Goal: Task Accomplishment & Management: Manage account settings

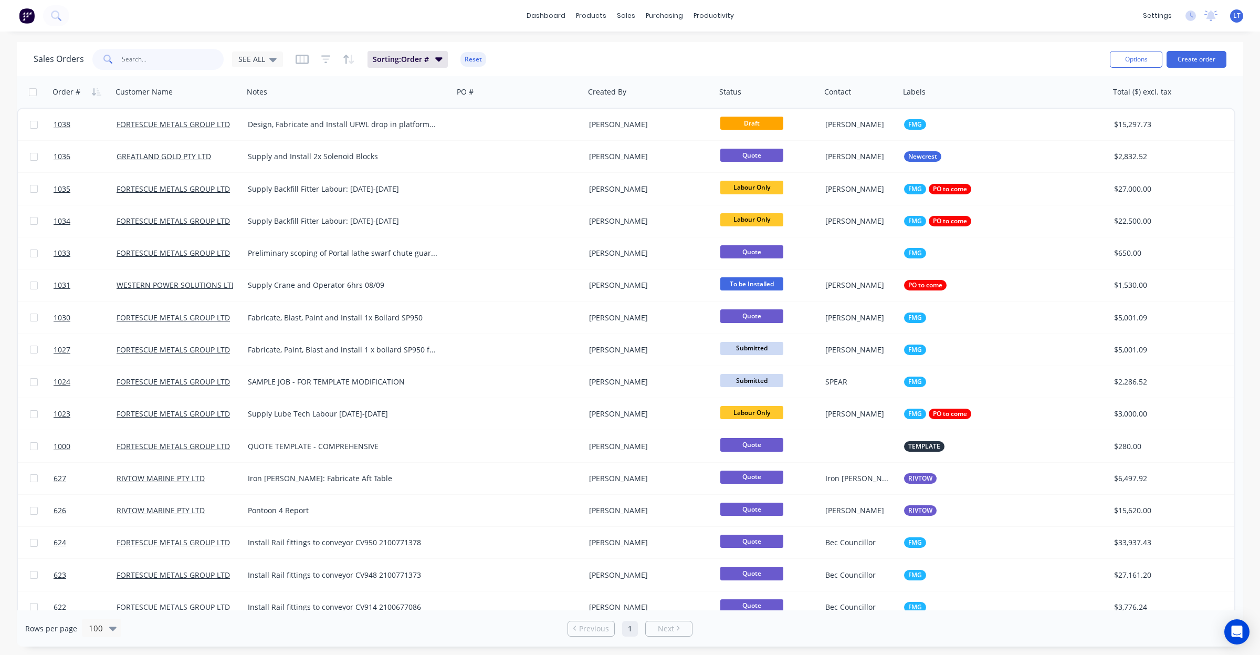
drag, startPoint x: 187, startPoint y: 59, endPoint x: 220, endPoint y: 44, distance: 35.9
click at [180, 59] on input "text" at bounding box center [173, 59] width 102 height 21
type input "1033"
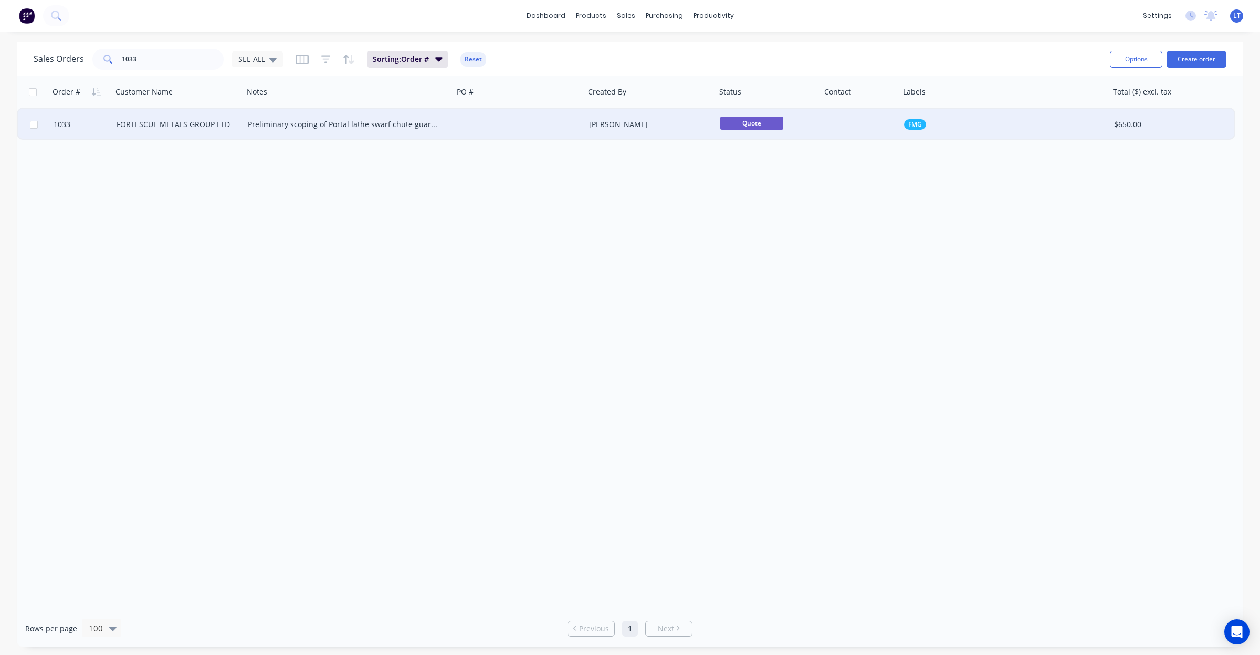
click at [643, 122] on div "[PERSON_NAME]" at bounding box center [647, 124] width 117 height 11
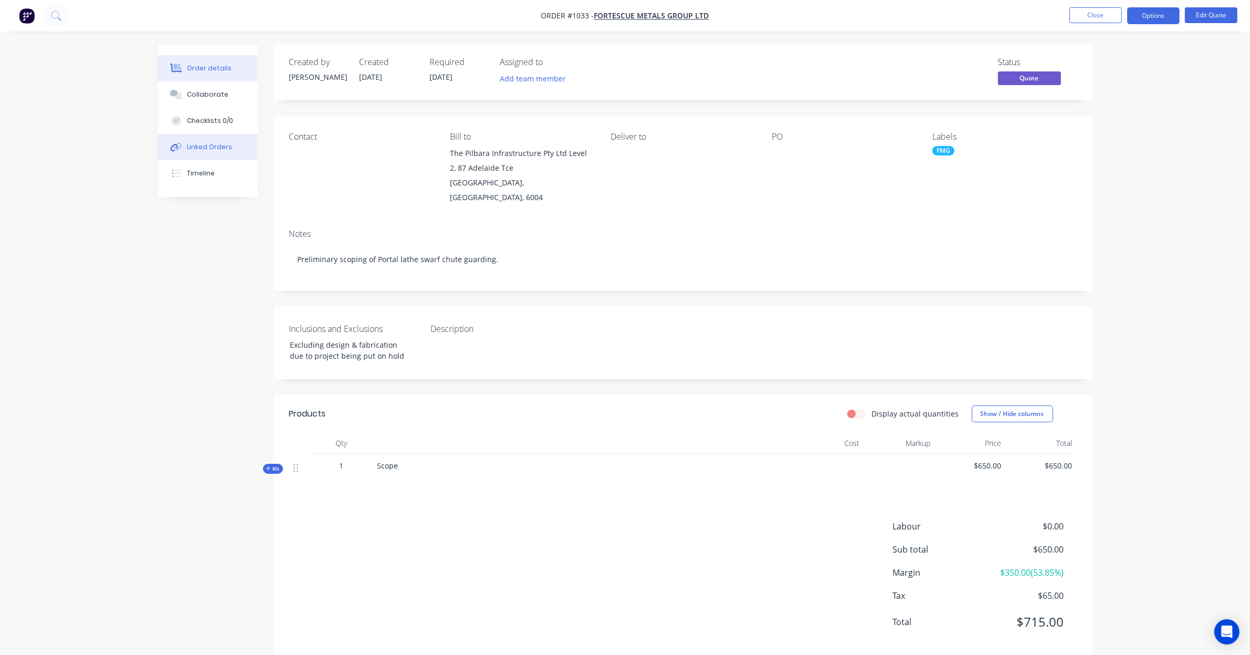
click at [216, 146] on div "Linked Orders" at bounding box center [209, 146] width 45 height 9
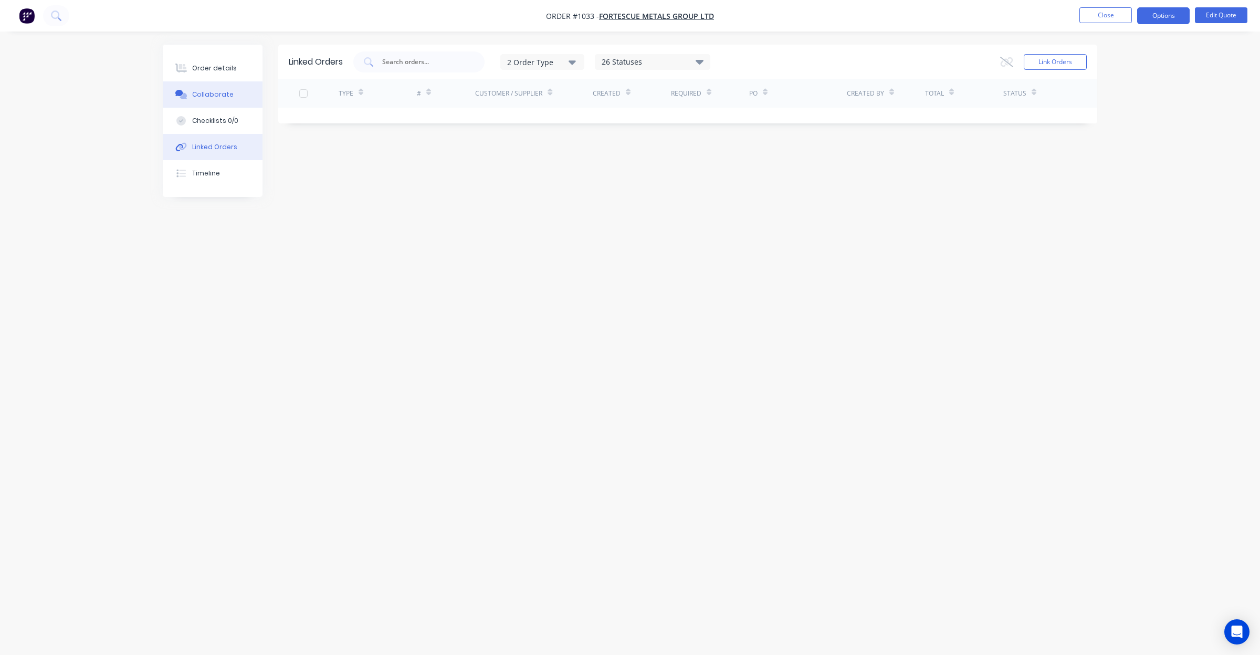
click at [225, 100] on button "Collaborate" at bounding box center [213, 94] width 100 height 26
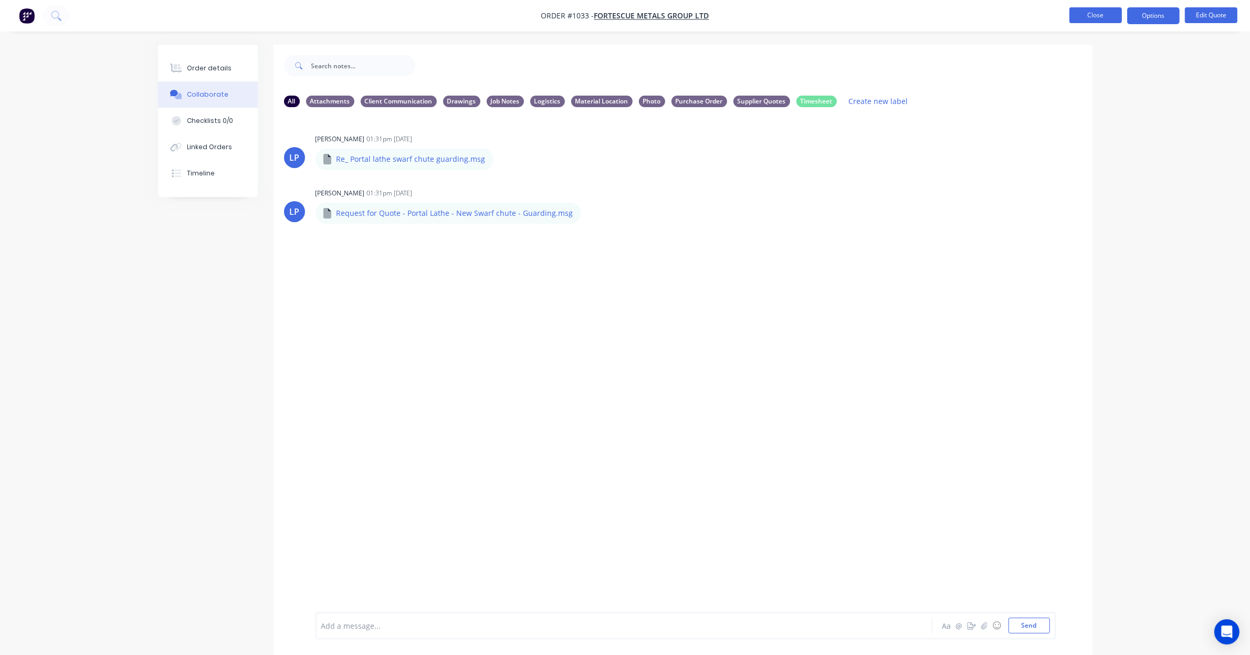
click at [1093, 18] on button "Close" at bounding box center [1096, 15] width 53 height 16
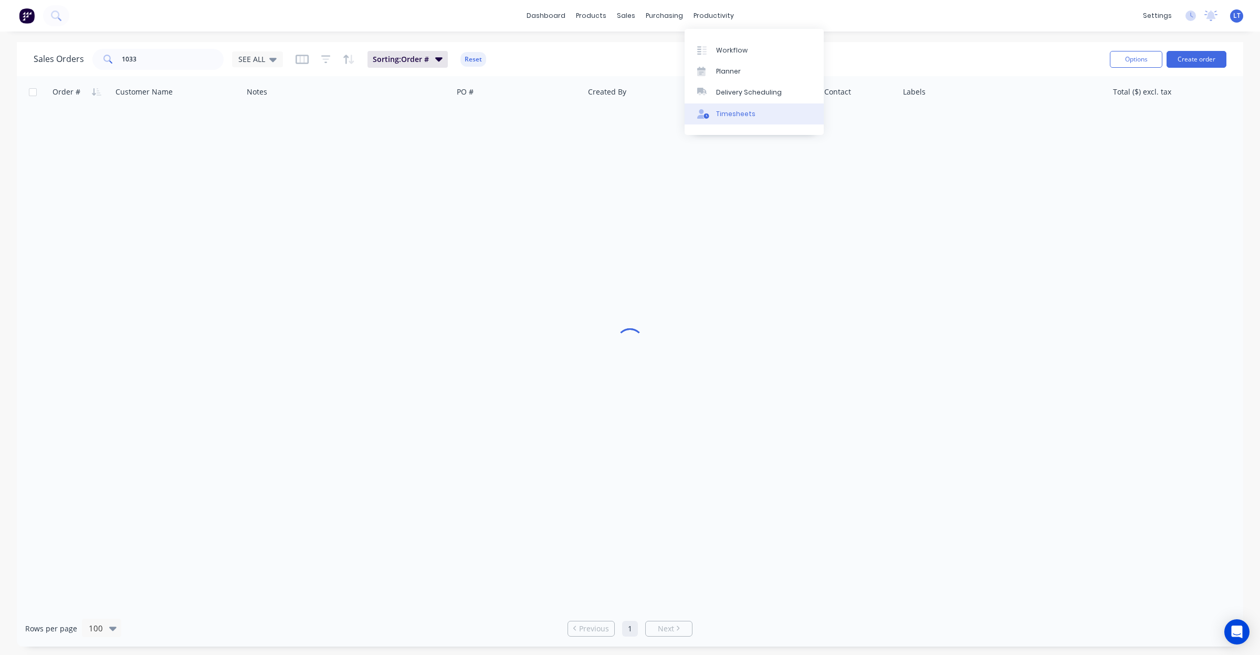
click at [744, 111] on div "Timesheets" at bounding box center [735, 113] width 39 height 9
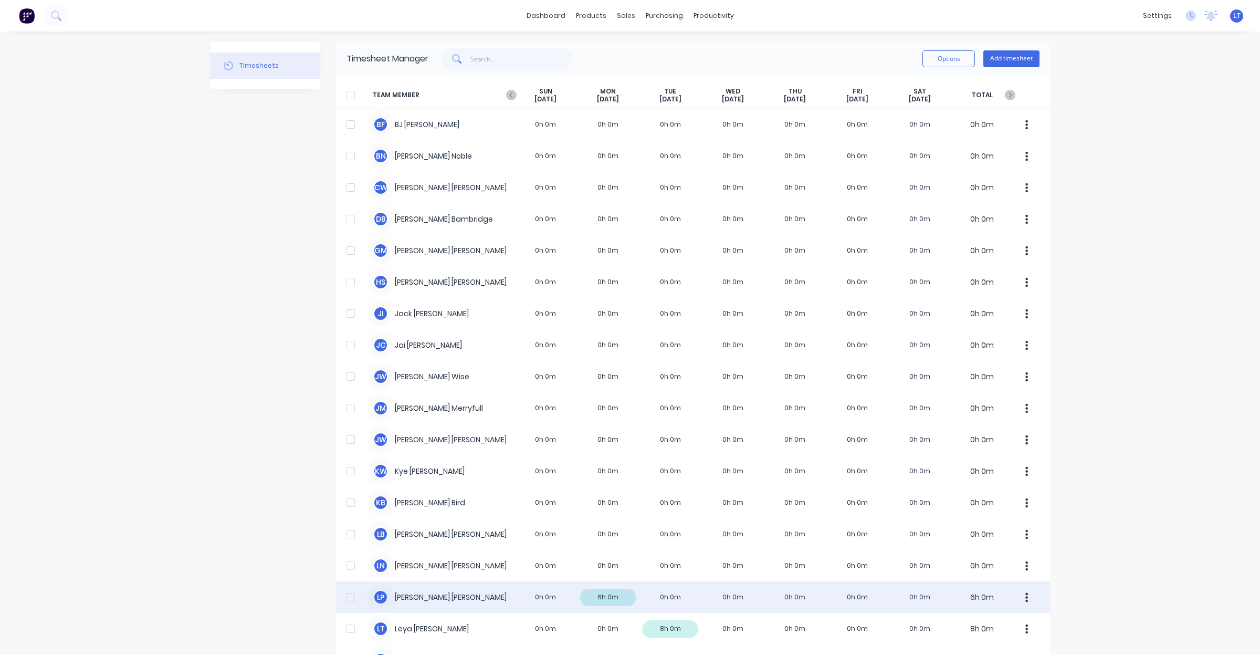
click at [673, 598] on div "L P Leigh Parker 0h 0m 6h 0m 0h 0m 0h 0m 0h 0m 0h 0m 0h 0m 6h 0m" at bounding box center [693, 597] width 714 height 32
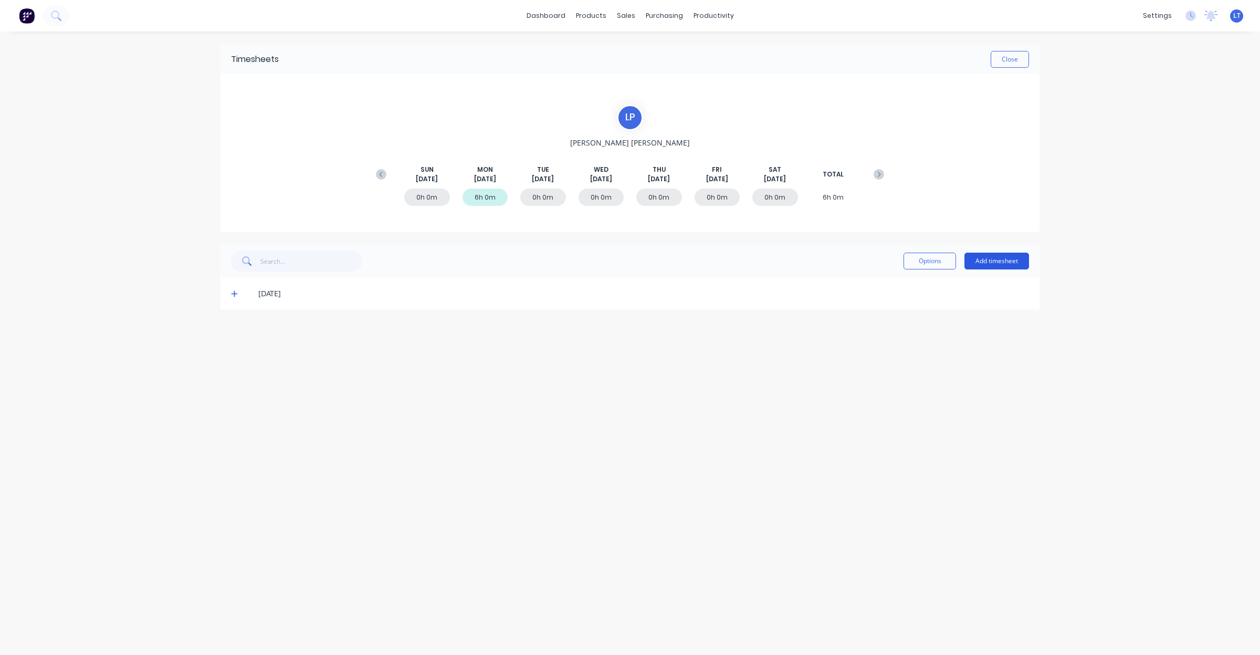
click at [977, 261] on button "Add timesheet" at bounding box center [997, 261] width 65 height 17
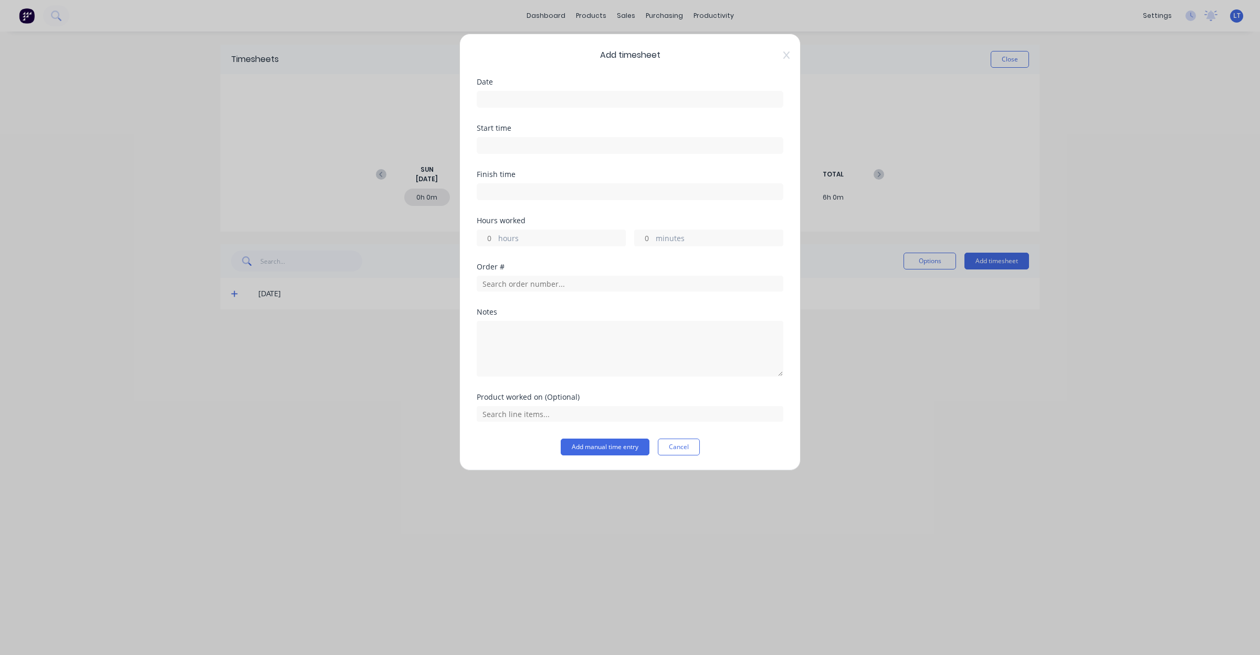
click at [479, 89] on div at bounding box center [630, 97] width 307 height 19
click at [503, 97] on input at bounding box center [630, 99] width 306 height 16
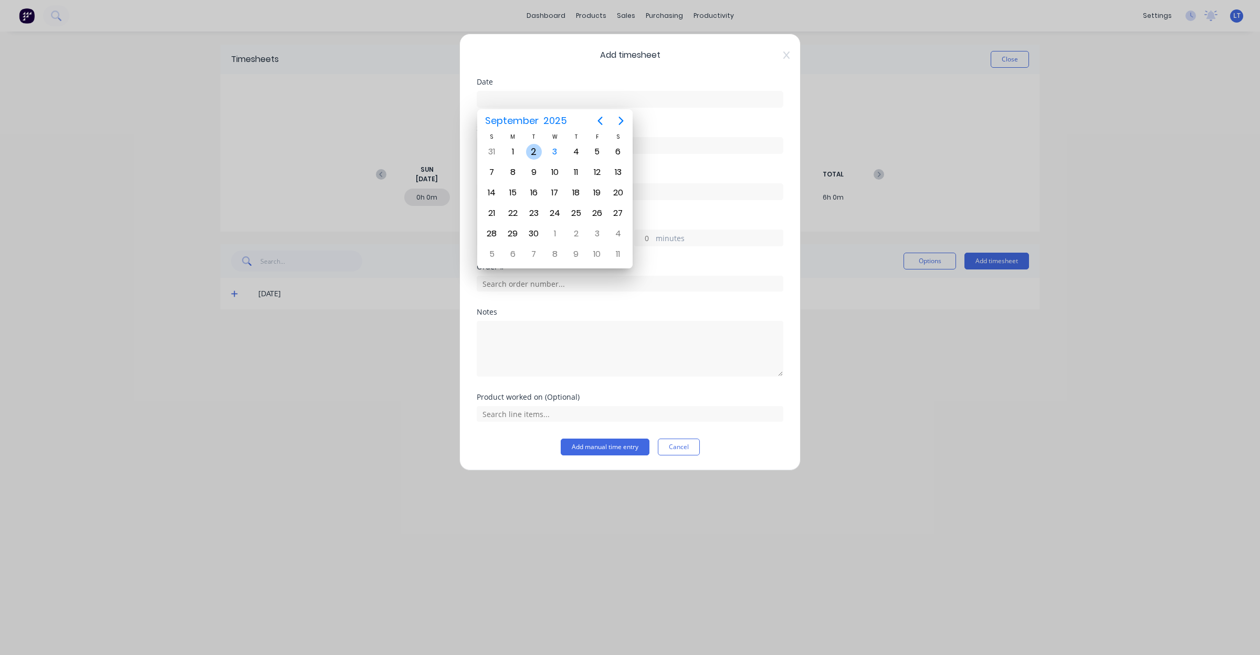
click at [535, 151] on div "2" at bounding box center [534, 152] width 16 height 16
type input "02/09/2025"
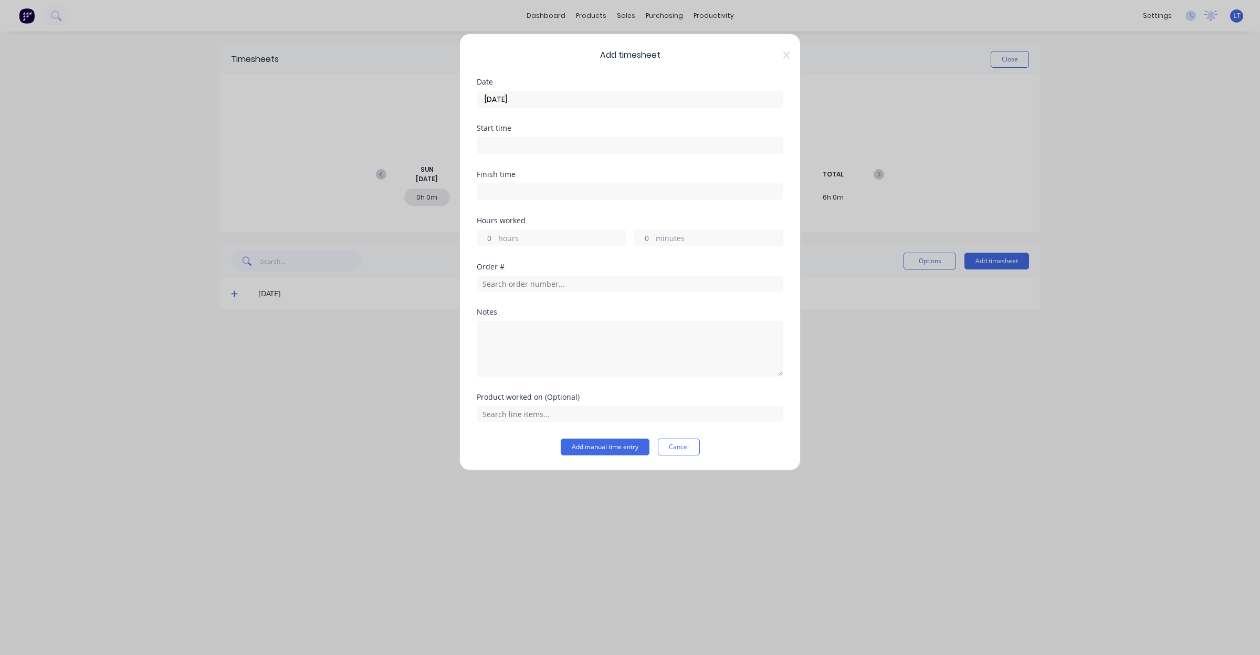
click at [534, 149] on input at bounding box center [630, 146] width 306 height 16
type input "12:59 PM"
click at [785, 51] on icon at bounding box center [787, 55] width 6 height 8
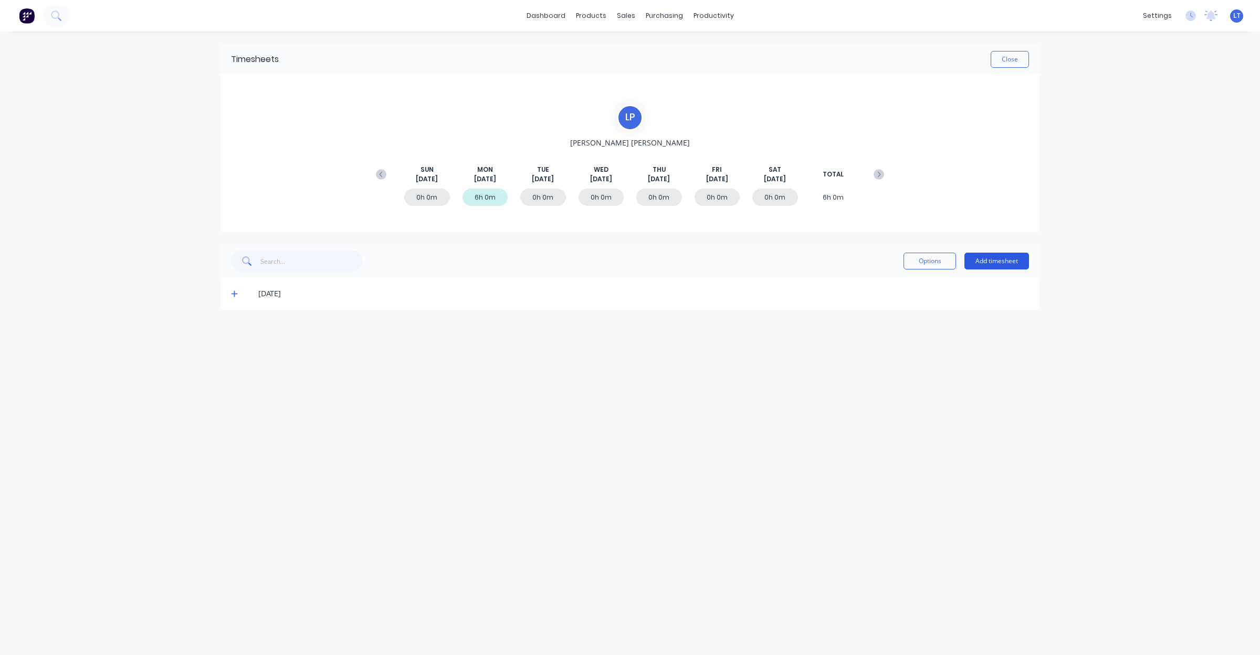
click at [998, 261] on button "Add timesheet" at bounding box center [997, 261] width 65 height 17
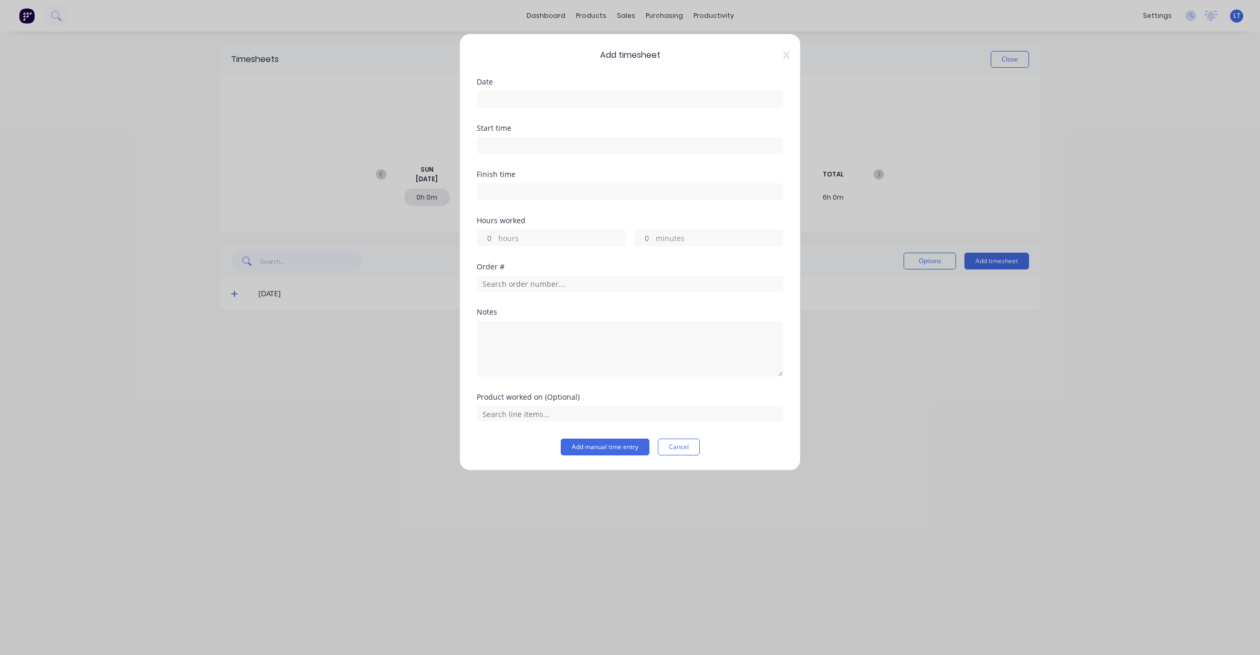
click at [609, 104] on input at bounding box center [630, 99] width 306 height 16
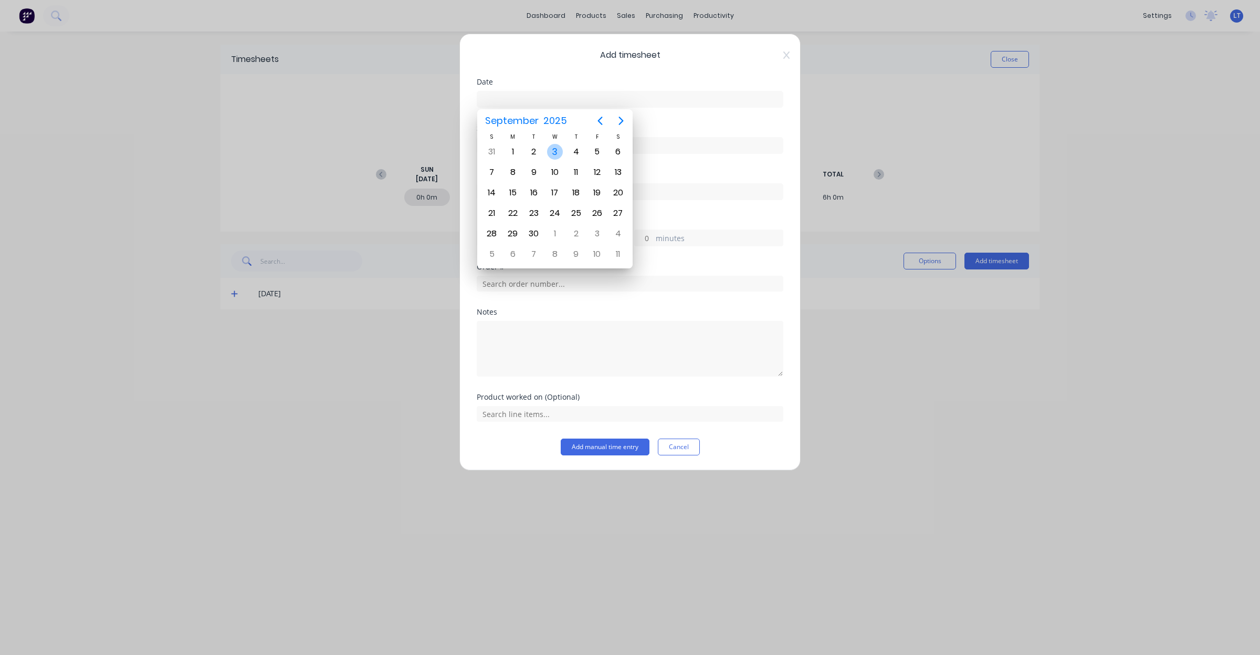
click at [536, 148] on div "2" at bounding box center [534, 152] width 16 height 16
type input "02/09/2025"
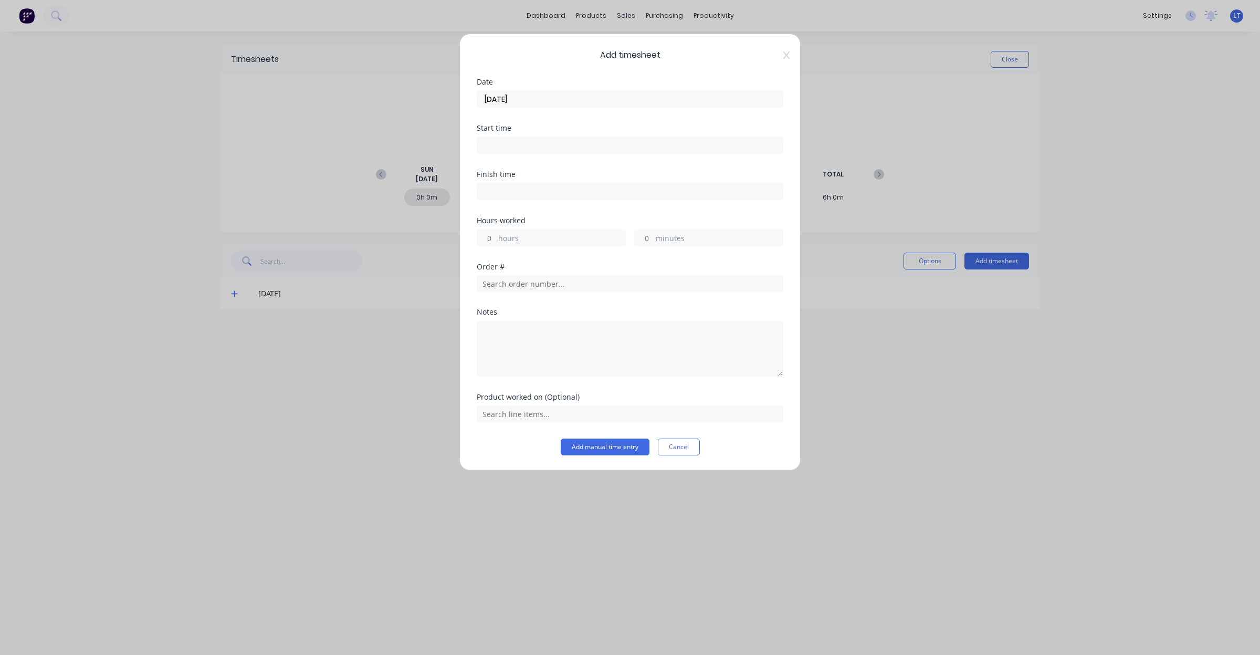
drag, startPoint x: 491, startPoint y: 242, endPoint x: 520, endPoint y: 232, distance: 30.7
click at [491, 242] on input "hours" at bounding box center [486, 238] width 18 height 16
type input "2"
click at [527, 282] on input "text" at bounding box center [630, 284] width 307 height 16
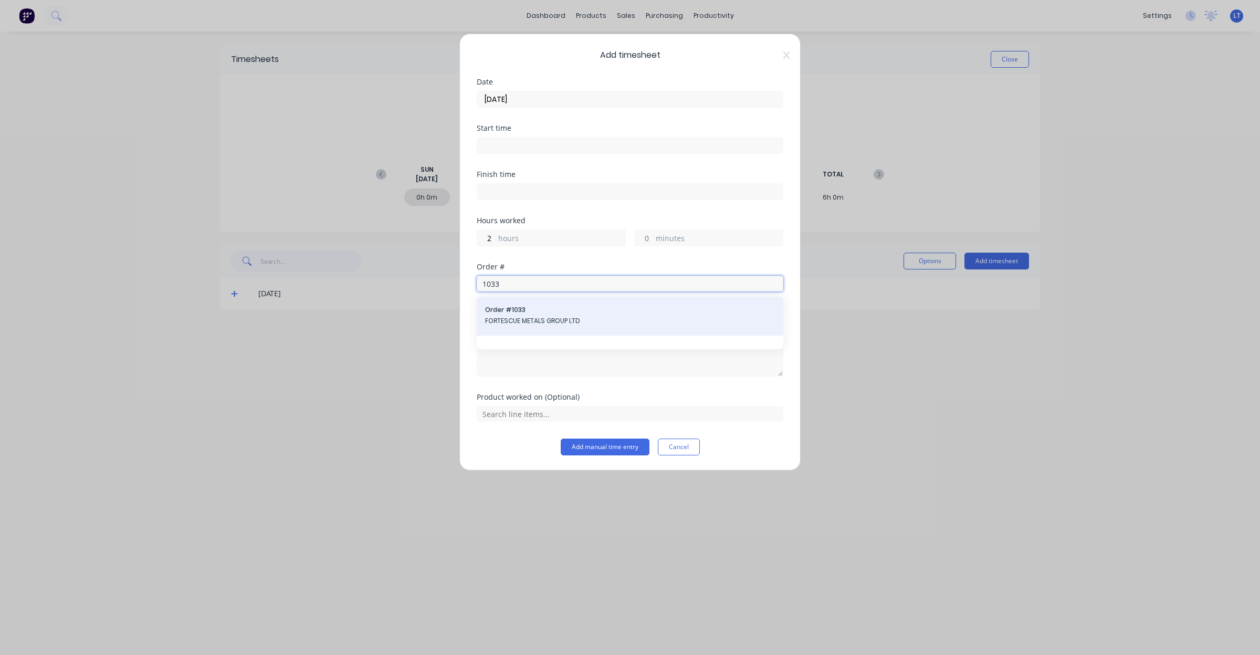
type input "1033"
click at [574, 319] on span "FORTESCUE METALS GROUP LTD" at bounding box center [630, 320] width 290 height 9
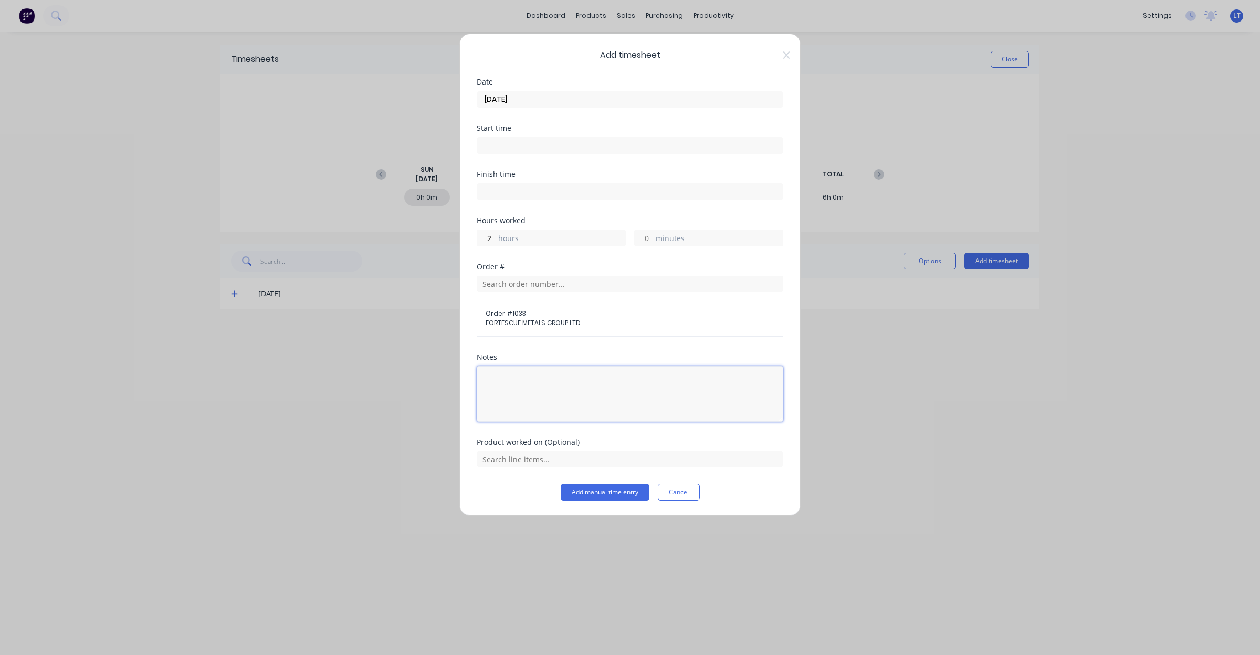
click at [592, 393] on textarea at bounding box center [630, 394] width 307 height 56
type textarea "Scoping swarf chute"
click at [586, 452] on div at bounding box center [630, 458] width 307 height 18
click at [585, 462] on input "text" at bounding box center [630, 459] width 307 height 16
click at [514, 442] on div "Scope" at bounding box center [630, 433] width 307 height 26
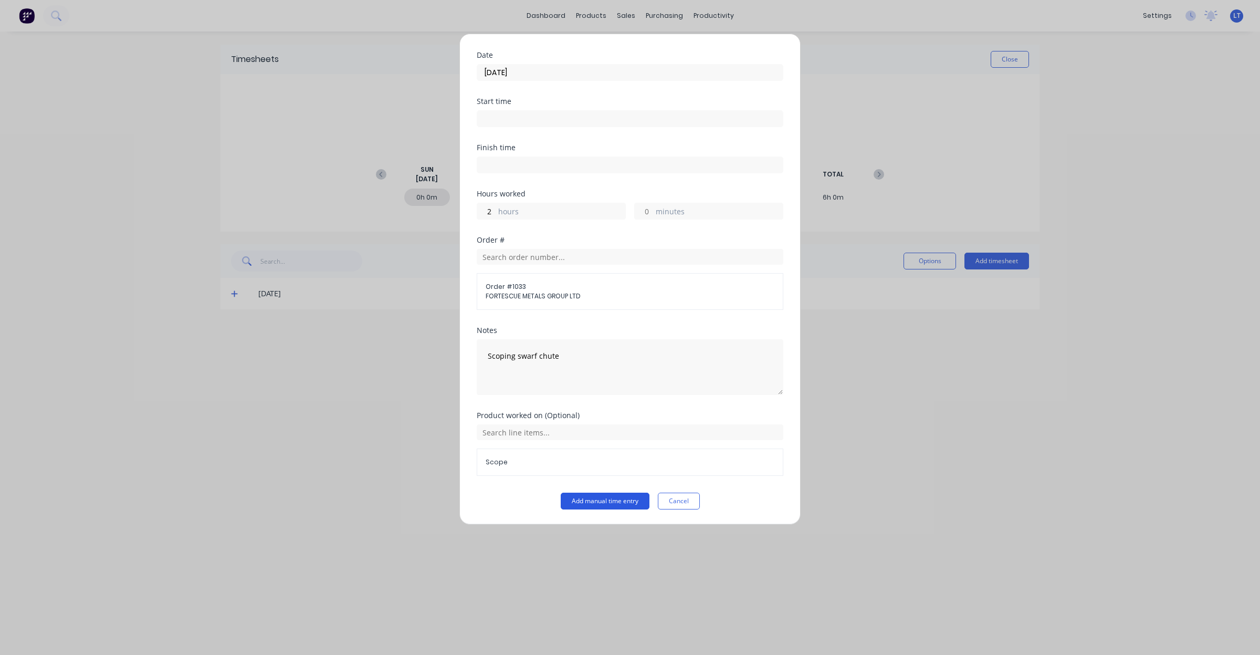
scroll to position [28, 0]
click at [611, 505] on button "Add manual time entry" at bounding box center [605, 501] width 89 height 17
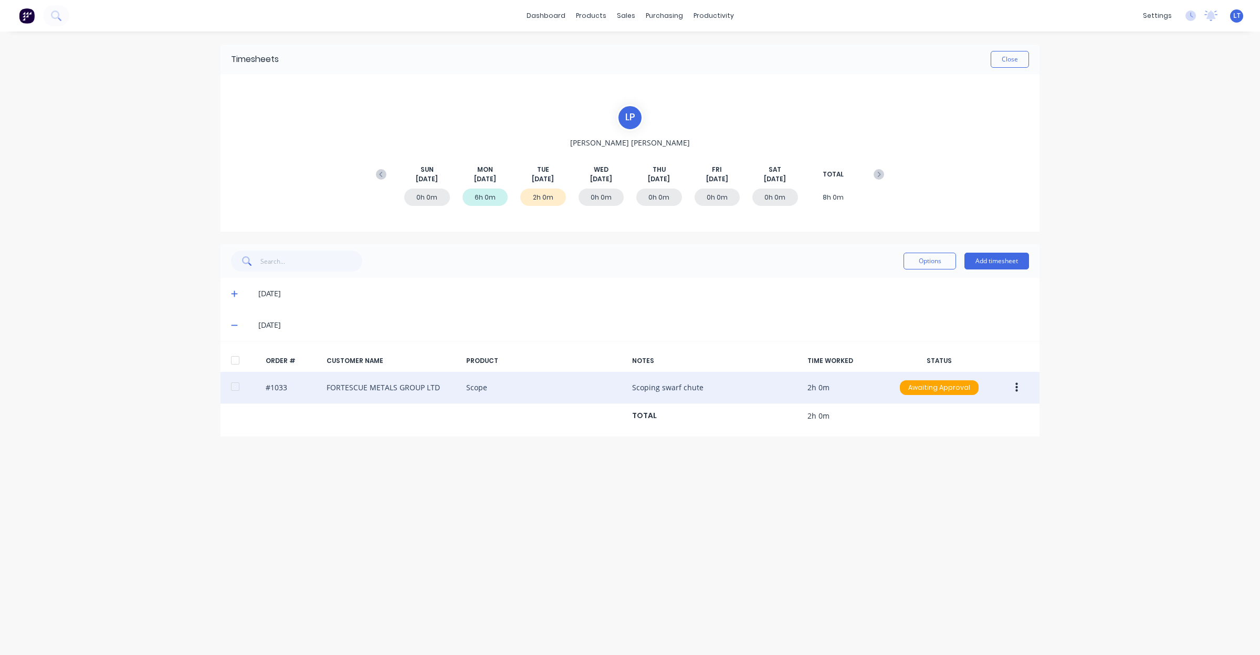
click at [1020, 390] on button "button" at bounding box center [1017, 387] width 25 height 19
click at [1003, 415] on div "Approve" at bounding box center [979, 415] width 81 height 15
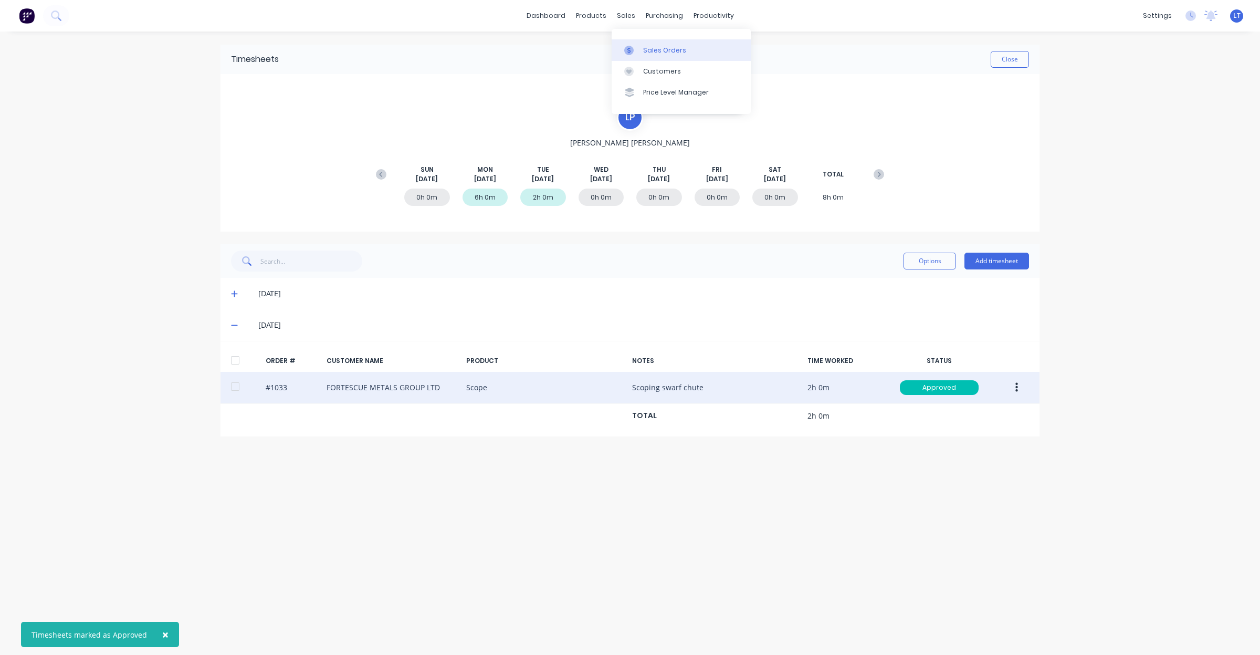
click at [633, 54] on icon at bounding box center [628, 50] width 9 height 9
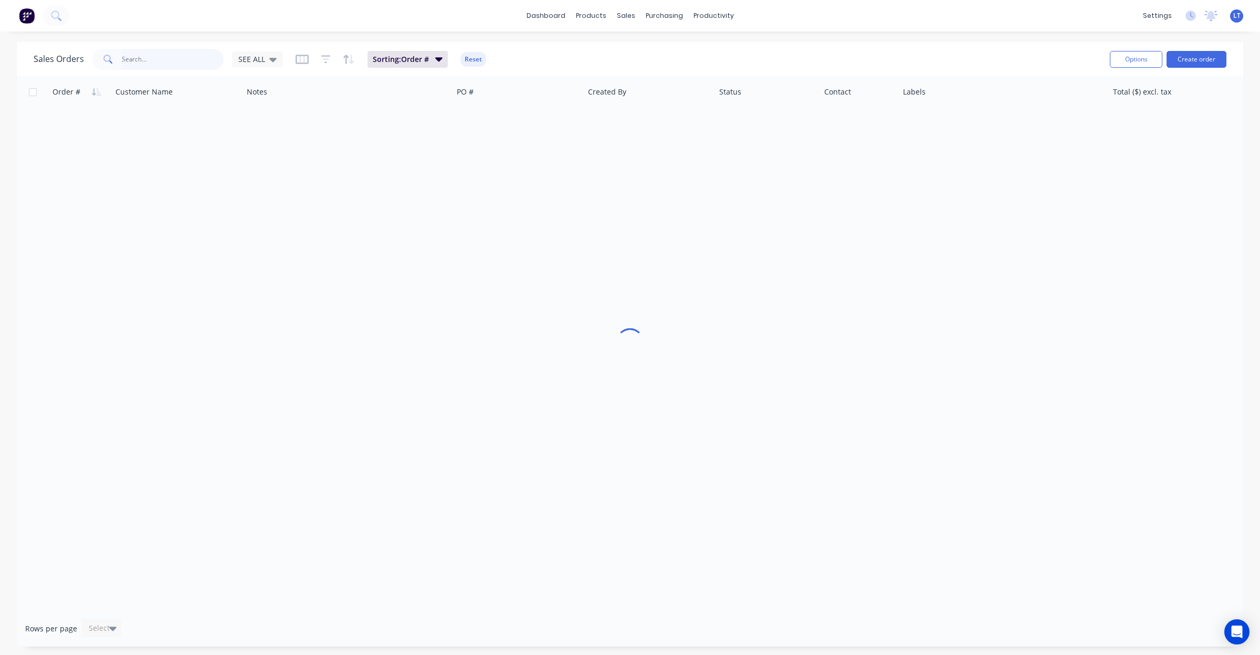
click at [170, 56] on input "text" at bounding box center [173, 59] width 102 height 21
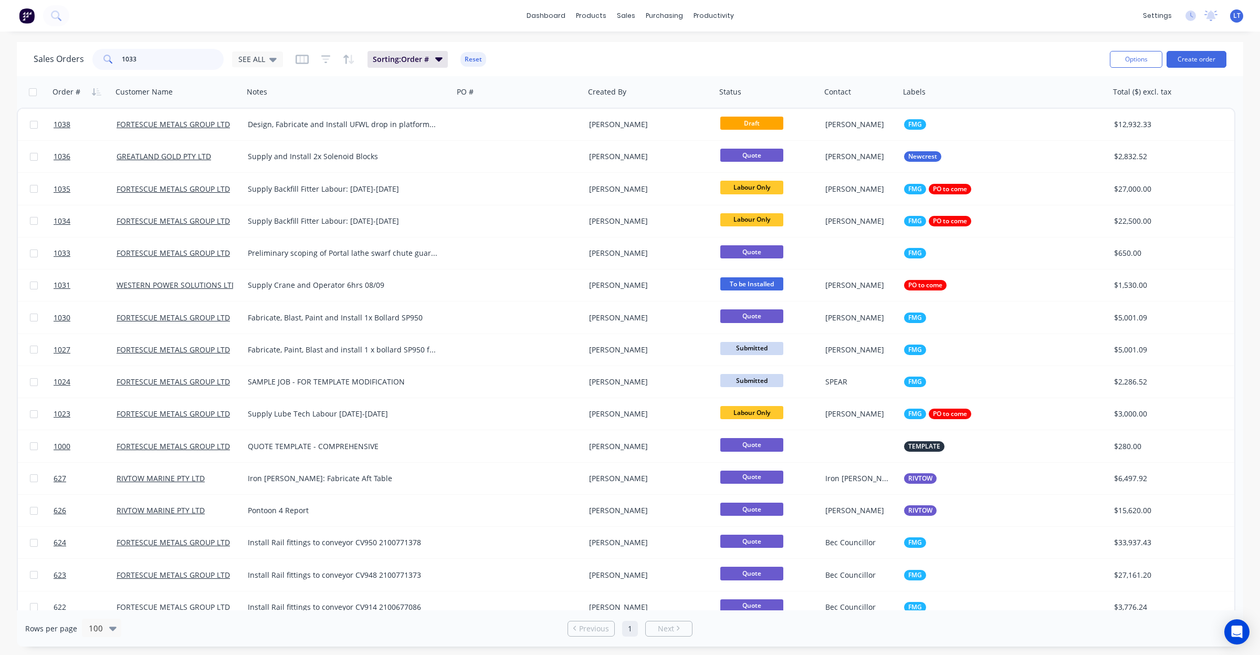
type input "1033"
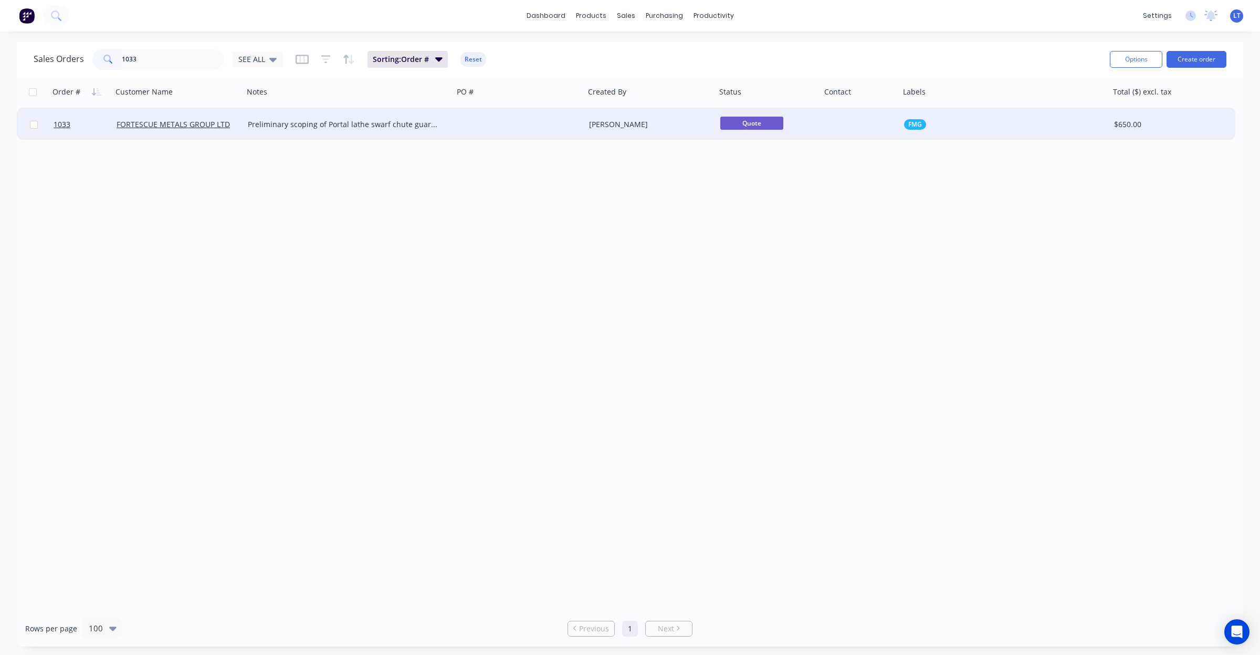
click at [352, 130] on div "Preliminary scoping of Portal lathe swarf chute guarding." at bounding box center [349, 125] width 210 height 32
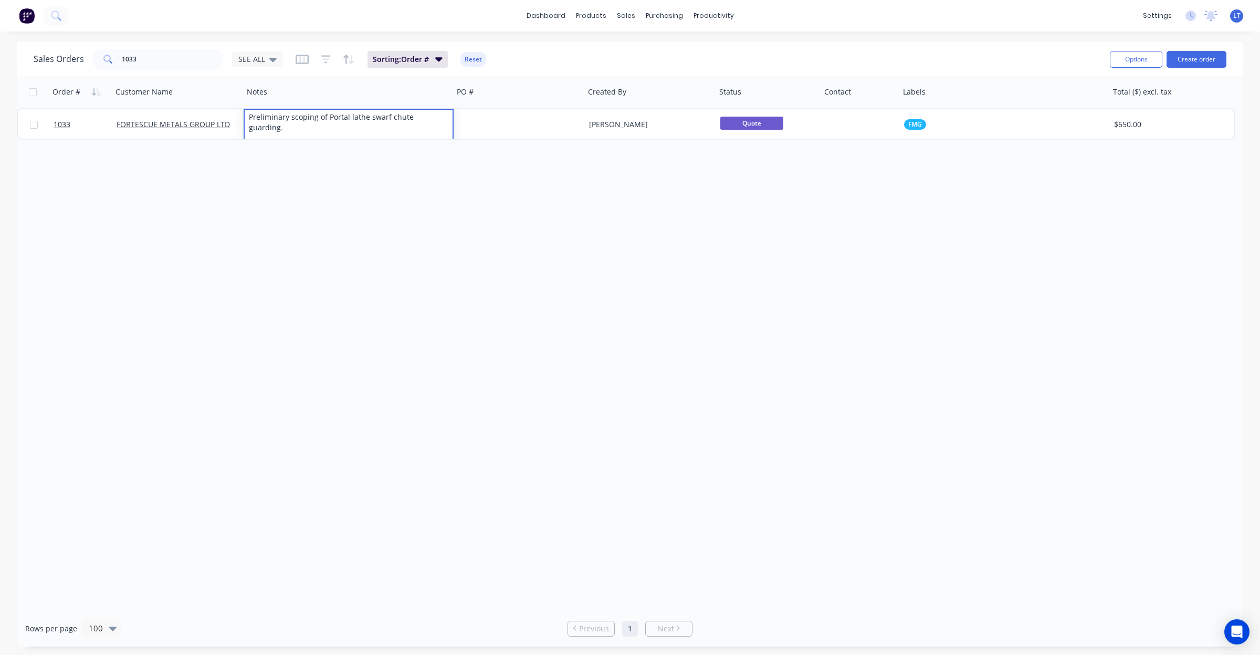
click at [555, 147] on div "Order # Customer Name Notes PO # Created By Status Contact Labels Total ($) exc…" at bounding box center [630, 343] width 1227 height 534
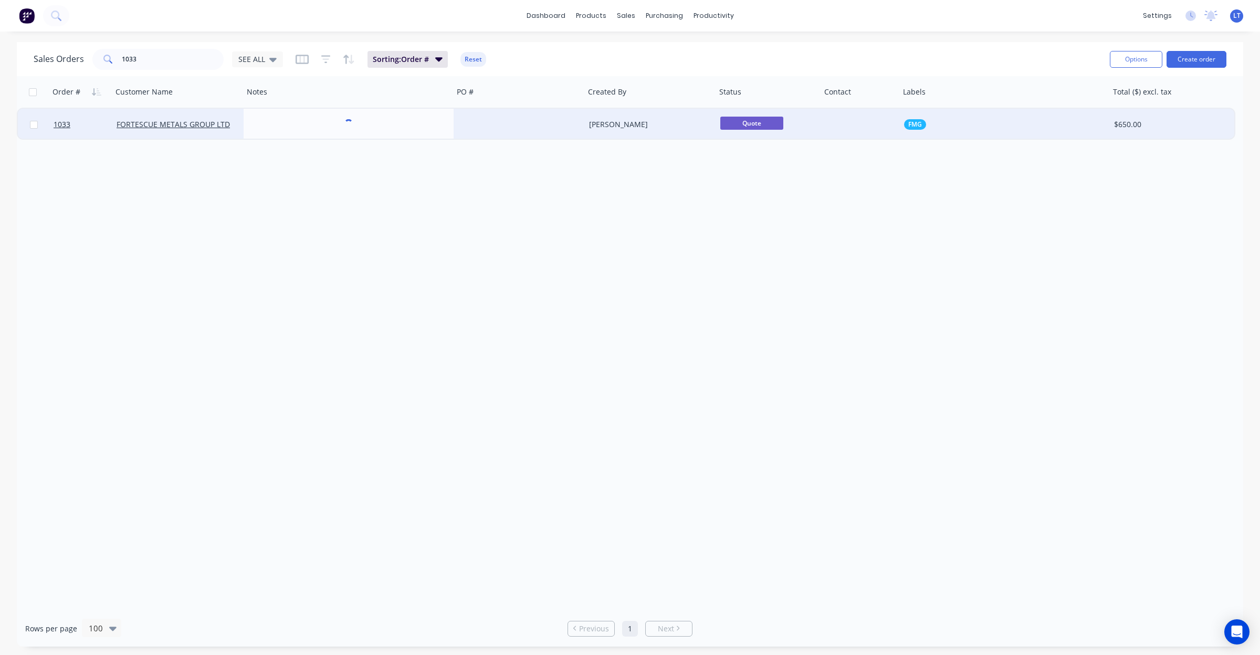
click at [573, 122] on div at bounding box center [519, 125] width 131 height 32
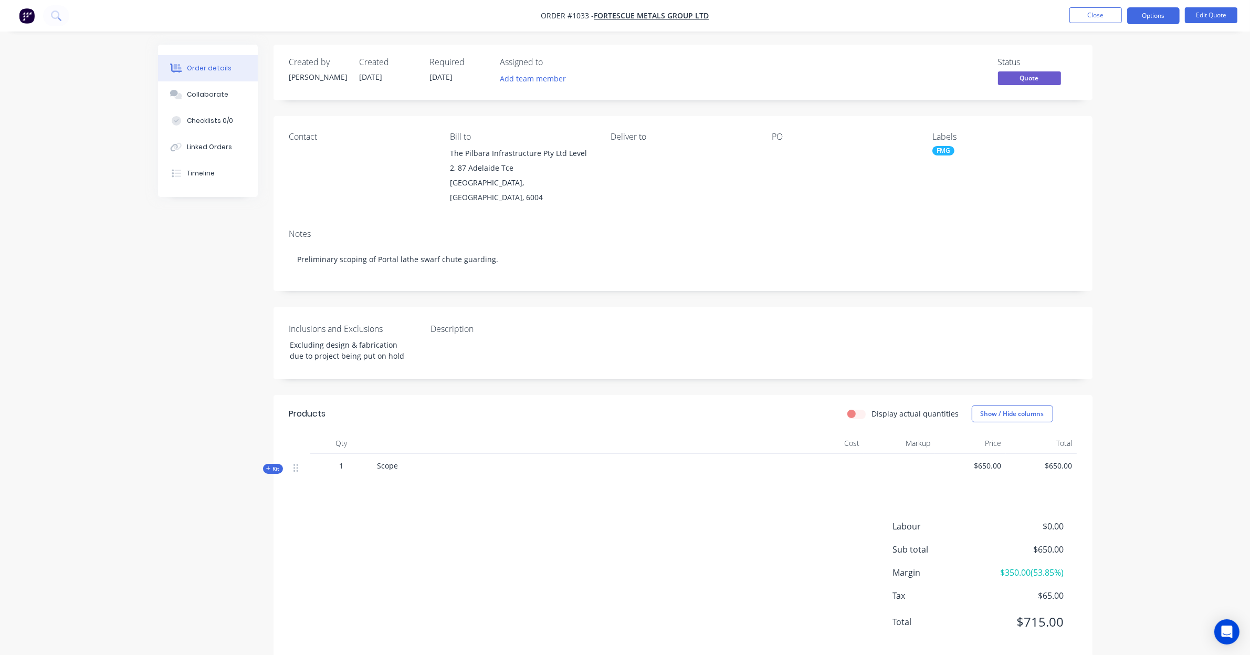
click at [611, 278] on div "Created by Leigh Created 02/09/25 Required 02/09/25 Assigned to Add team member…" at bounding box center [683, 351] width 819 height 613
drag, startPoint x: 611, startPoint y: 278, endPoint x: 560, endPoint y: 274, distance: 51.2
click at [560, 274] on div "Notes Preliminary scoping of Portal lathe swarf chute guarding." at bounding box center [683, 256] width 819 height 70
click at [562, 277] on div "Created by Leigh Created 02/09/25 Required 02/09/25 Assigned to Add team member…" at bounding box center [683, 351] width 819 height 613
drag, startPoint x: 562, startPoint y: 277, endPoint x: 515, endPoint y: 274, distance: 46.8
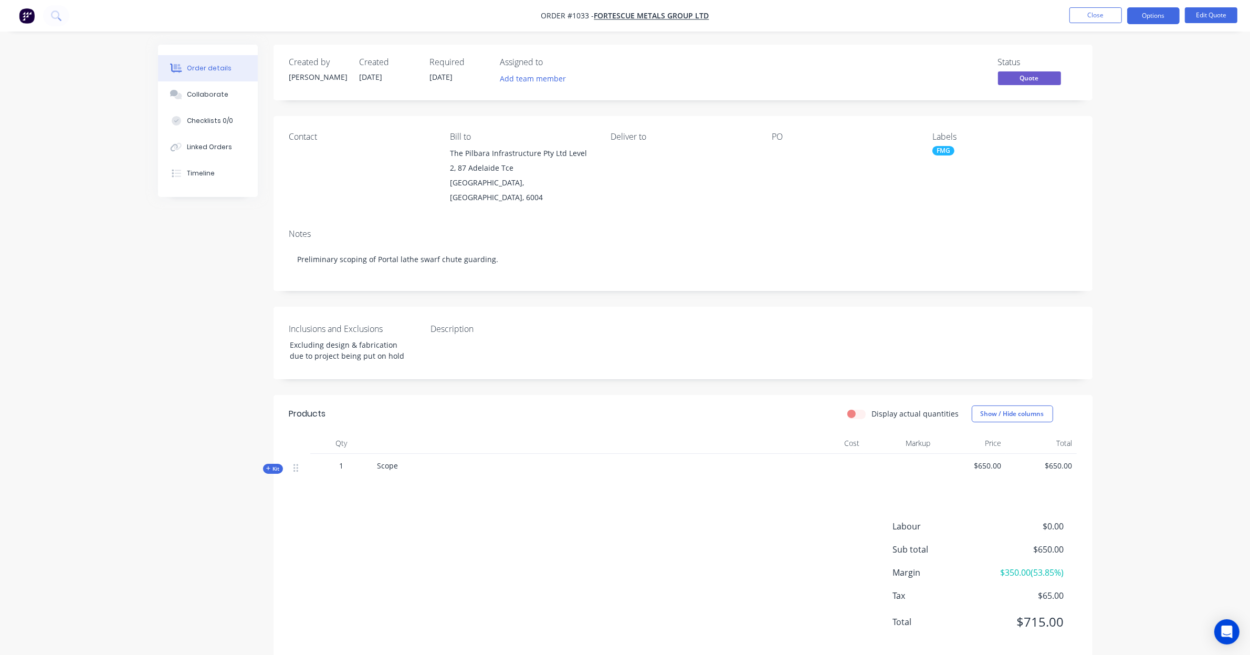
click at [515, 274] on div "Notes Preliminary scoping of Portal lathe swarf chute guarding." at bounding box center [683, 256] width 819 height 70
click at [1159, 19] on button "Options" at bounding box center [1154, 15] width 53 height 17
click at [1132, 122] on div "Convert to Order" at bounding box center [1122, 126] width 97 height 15
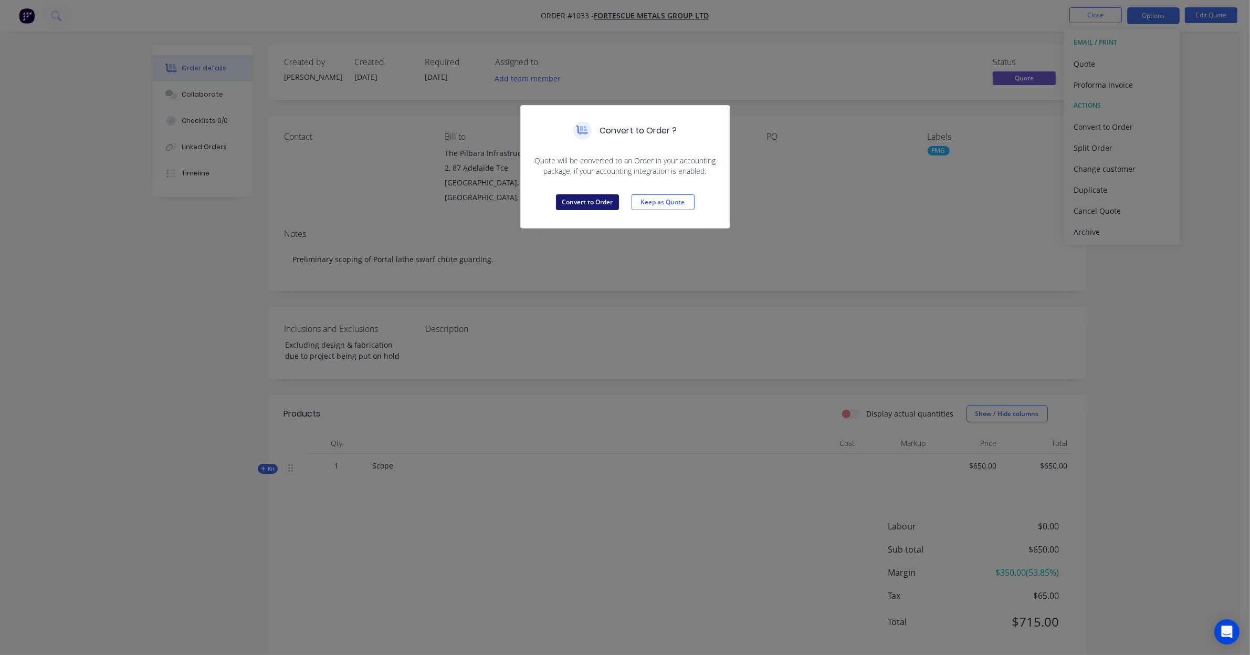
click at [585, 202] on button "Convert to Order" at bounding box center [587, 202] width 63 height 16
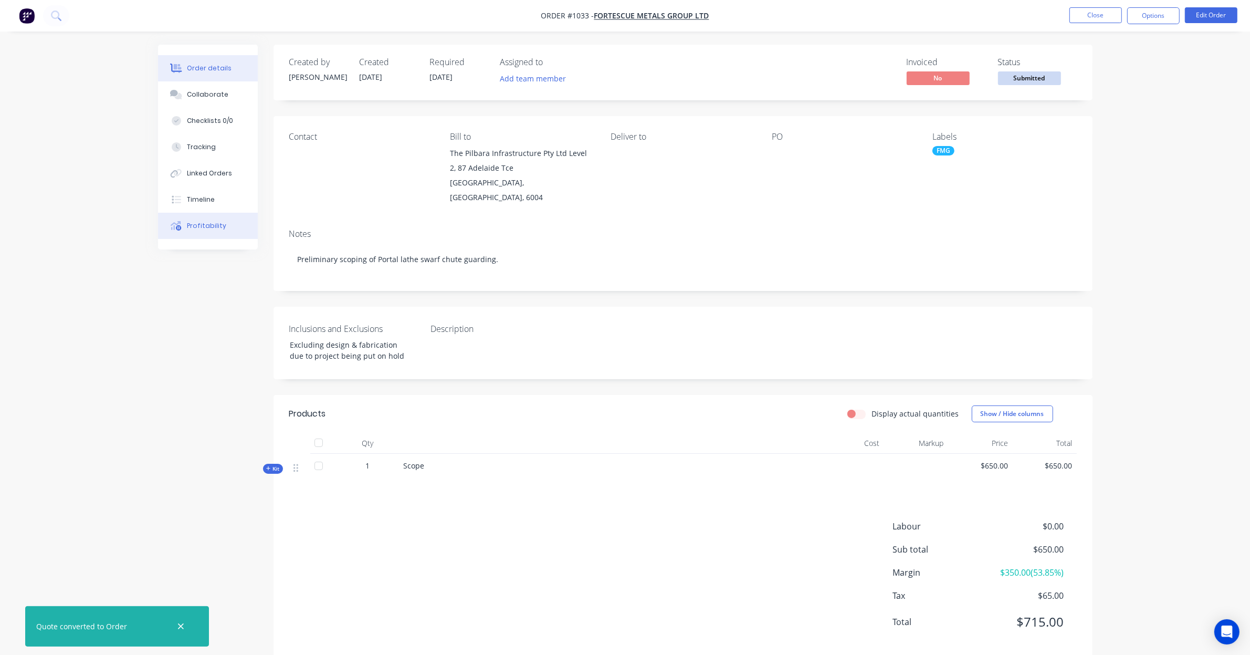
click at [222, 228] on div "Profitability" at bounding box center [206, 225] width 39 height 9
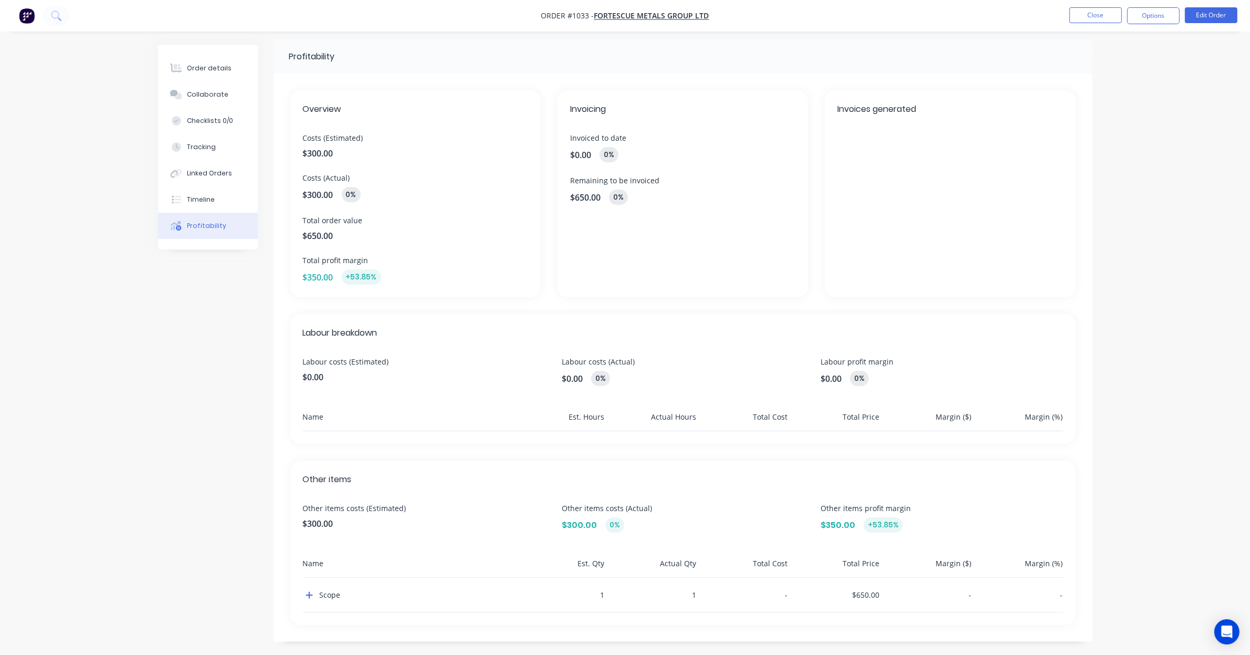
scroll to position [8, 0]
click at [309, 592] on icon "button" at bounding box center [309, 592] width 7 height 8
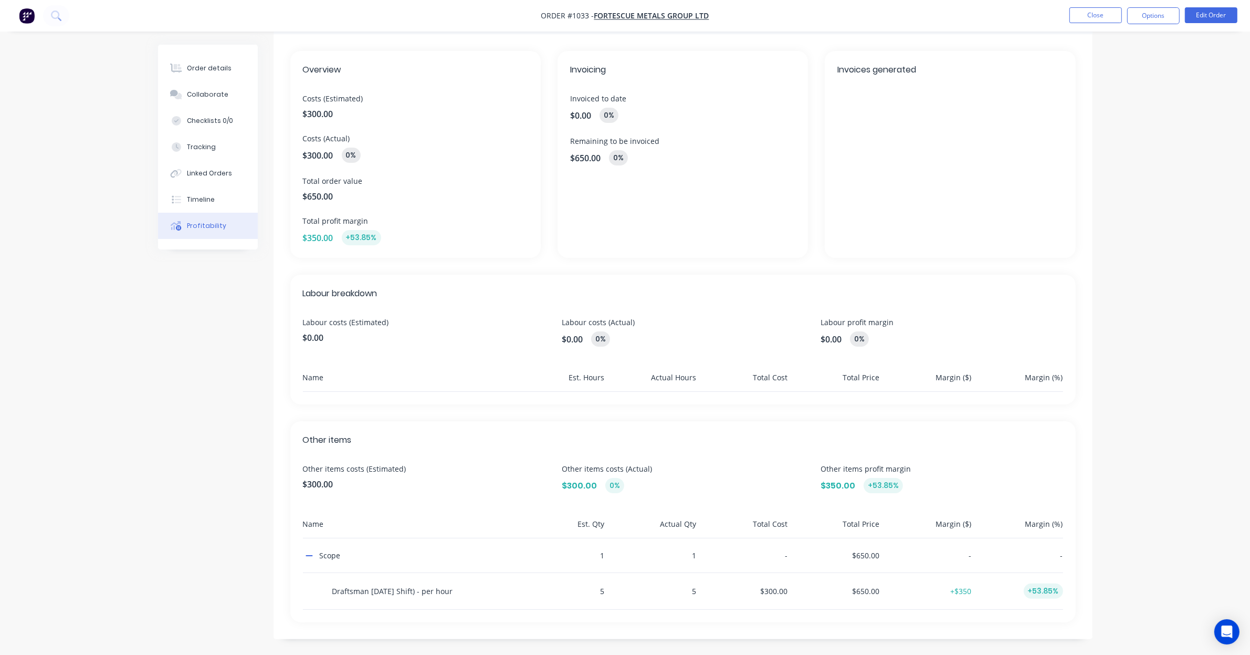
scroll to position [46, 0]
click at [224, 145] on button "Tracking" at bounding box center [208, 147] width 100 height 26
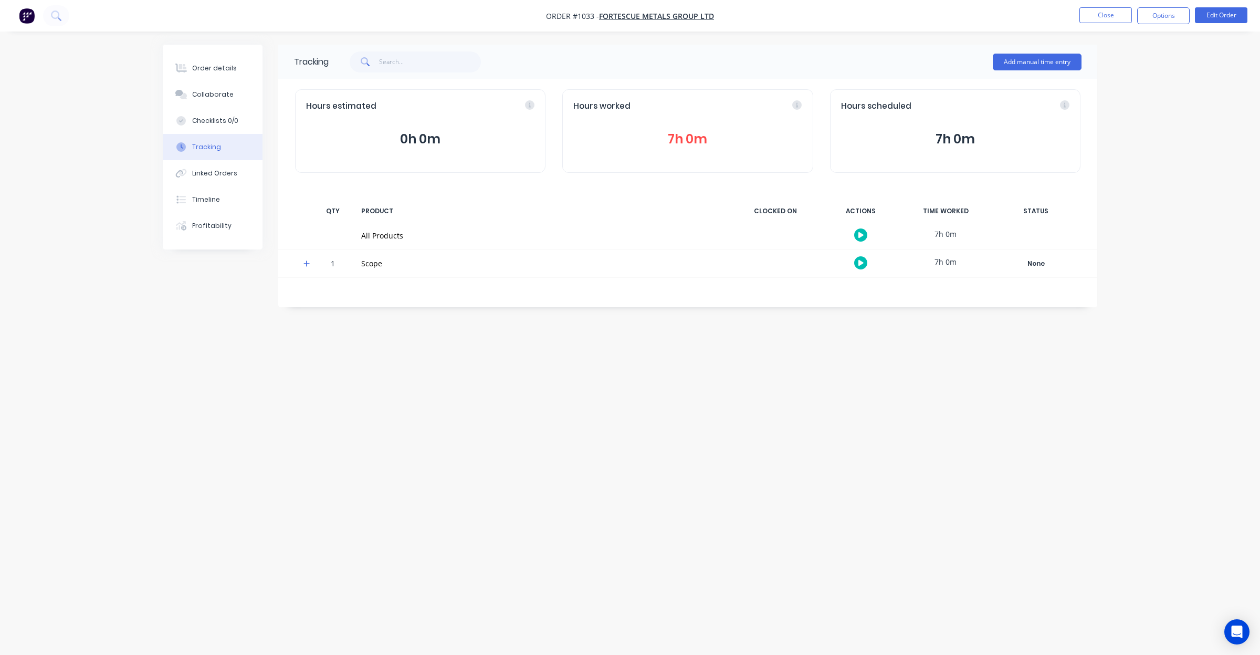
click at [310, 266] on span at bounding box center [309, 265] width 11 height 11
click at [800, 104] on icon at bounding box center [797, 104] width 9 height 9
click at [797, 108] on div "Hours worked" at bounding box center [688, 106] width 228 height 12
click at [712, 106] on icon at bounding box center [716, 104] width 9 height 9
click at [940, 262] on div "7h 0m" at bounding box center [945, 262] width 79 height 24
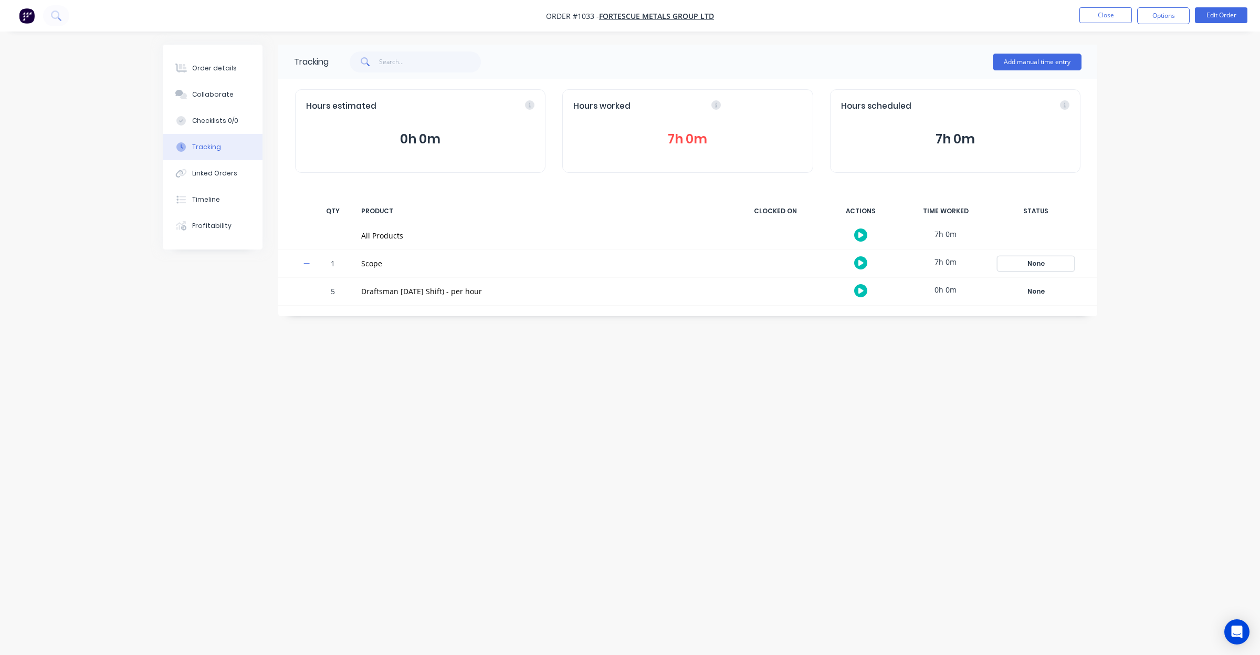
click at [1058, 267] on div "None" at bounding box center [1036, 264] width 76 height 14
click at [647, 373] on div "Tracking Add manual time entry Hours estimated 0h 0m Hours worked 7h 0m Hours s…" at bounding box center [630, 308] width 935 height 526
click at [1112, 18] on button "Close" at bounding box center [1106, 15] width 53 height 16
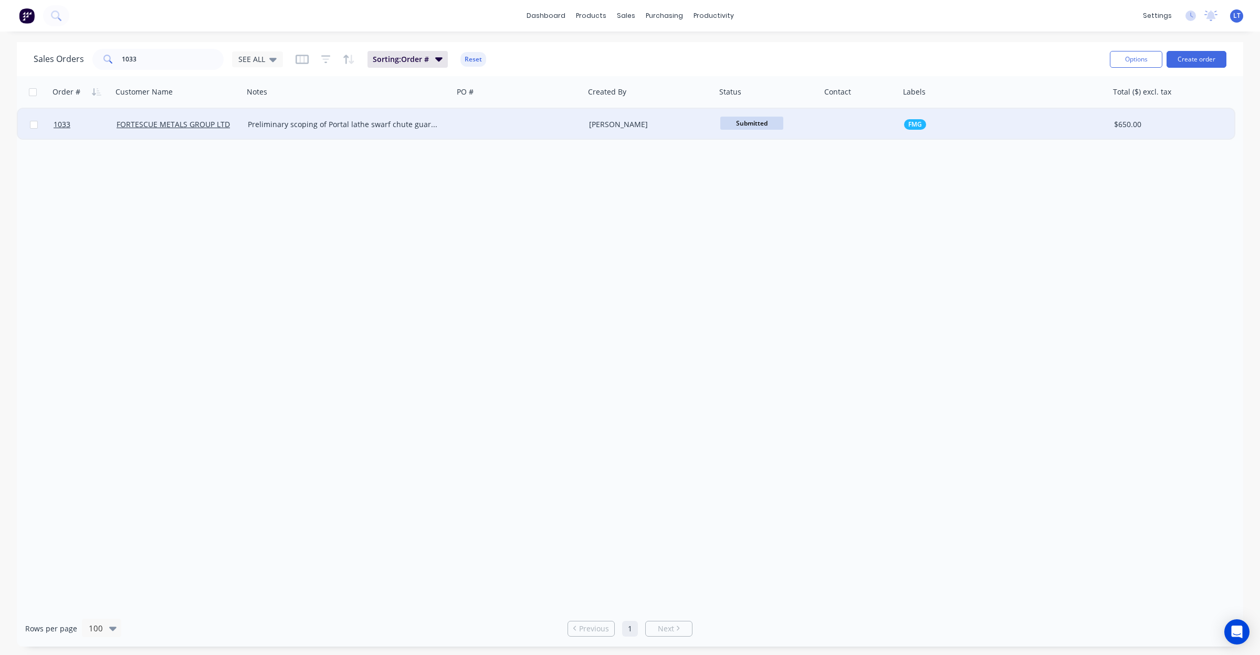
click at [606, 124] on div "Leigh Parker" at bounding box center [647, 124] width 117 height 11
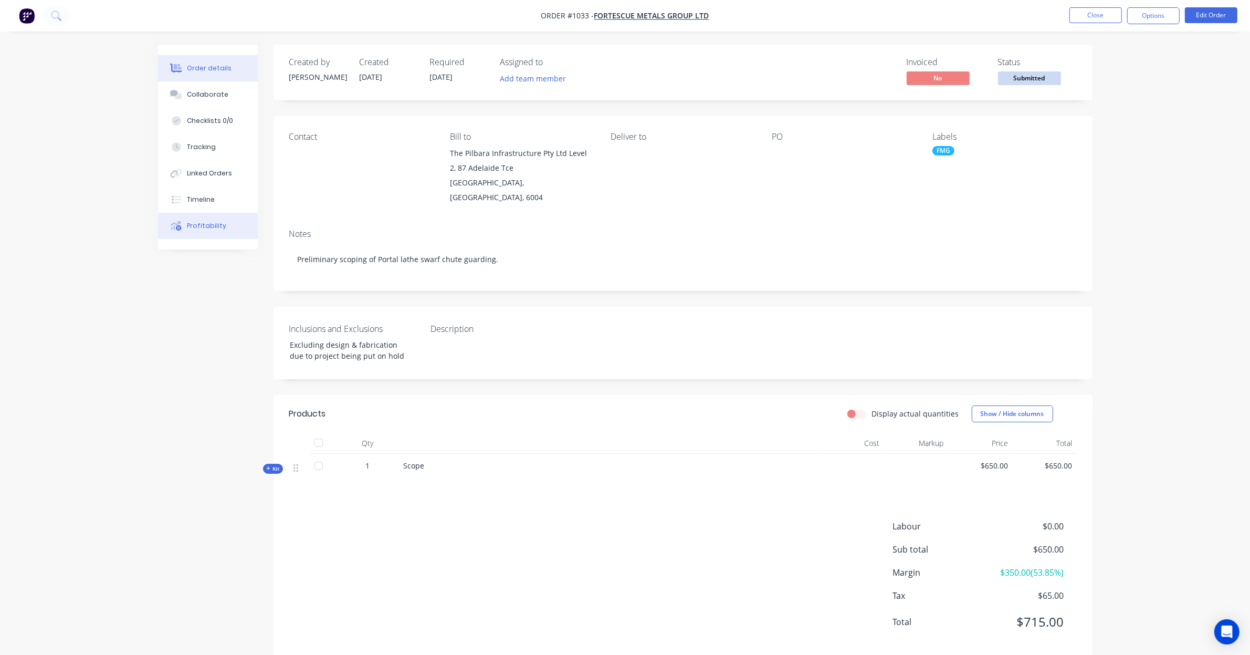
click at [212, 221] on div "Profitability" at bounding box center [206, 225] width 39 height 9
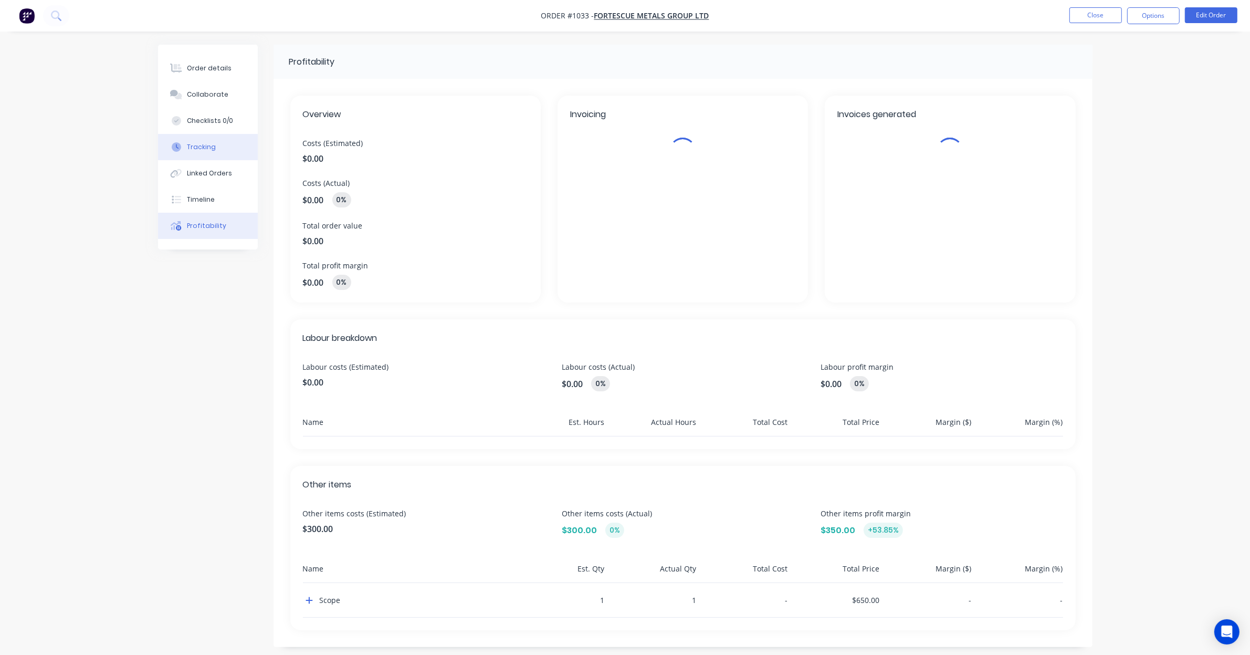
click at [211, 150] on div "Tracking" at bounding box center [201, 146] width 29 height 9
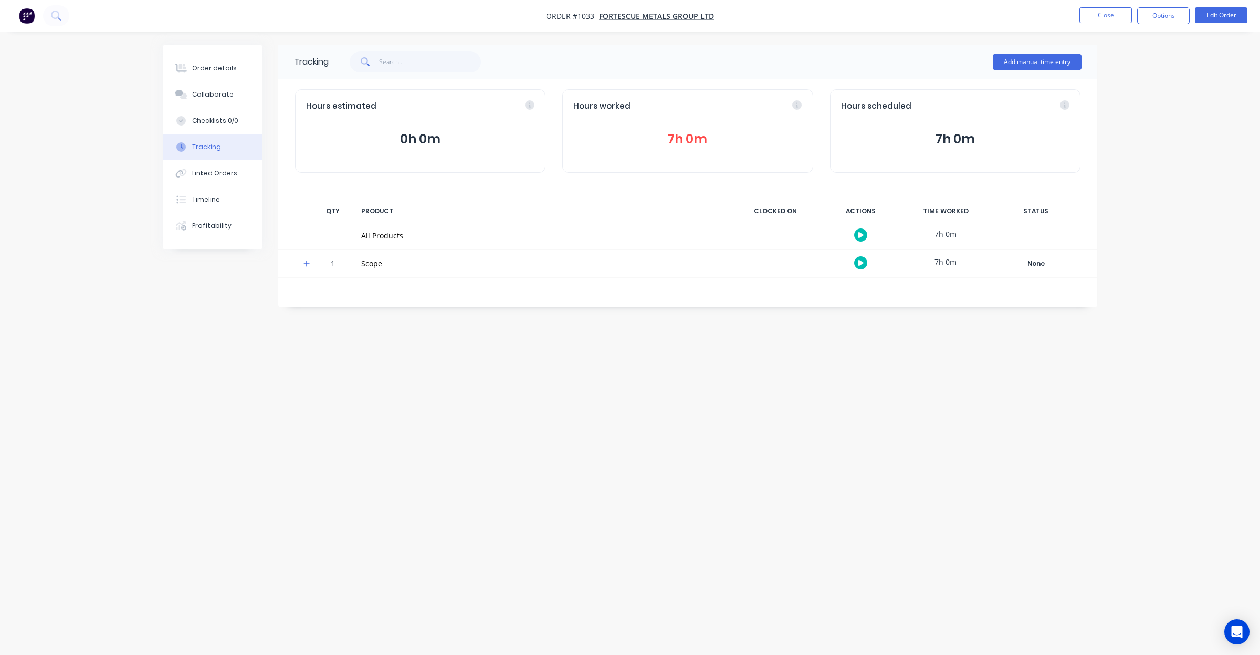
click at [301, 261] on div at bounding box center [303, 263] width 16 height 27
click at [305, 264] on icon at bounding box center [307, 263] width 6 height 6
click at [1090, 17] on button "Close" at bounding box center [1106, 15] width 53 height 16
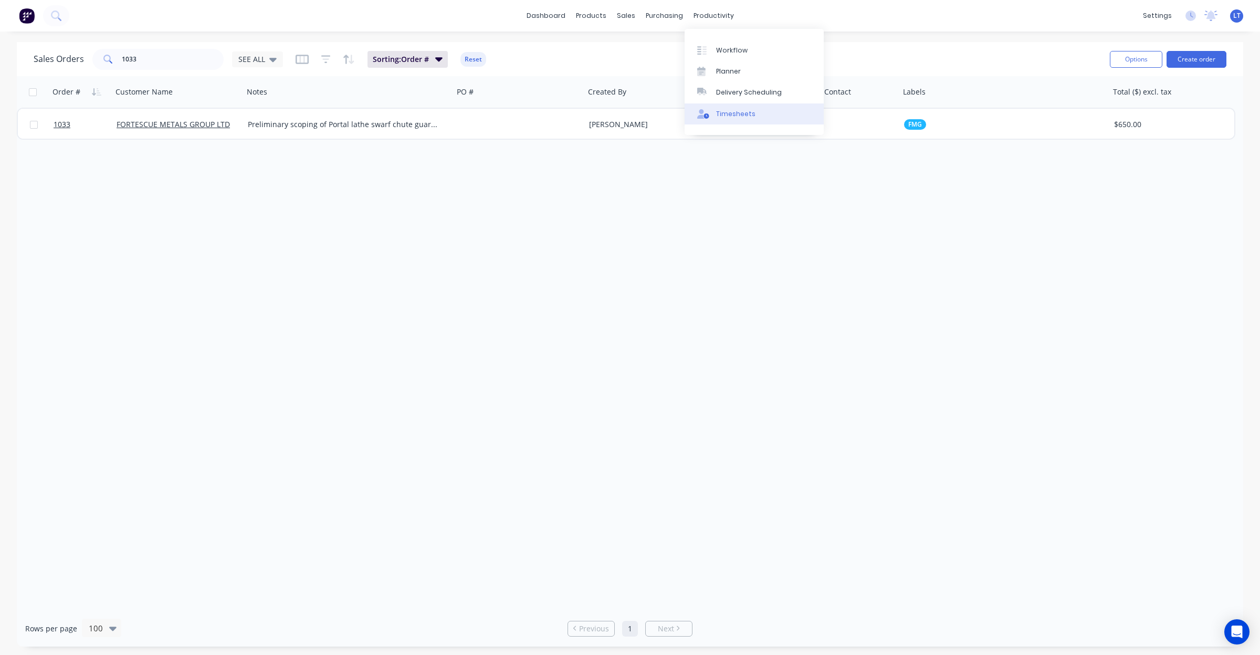
click at [742, 116] on div "Timesheets" at bounding box center [735, 113] width 39 height 9
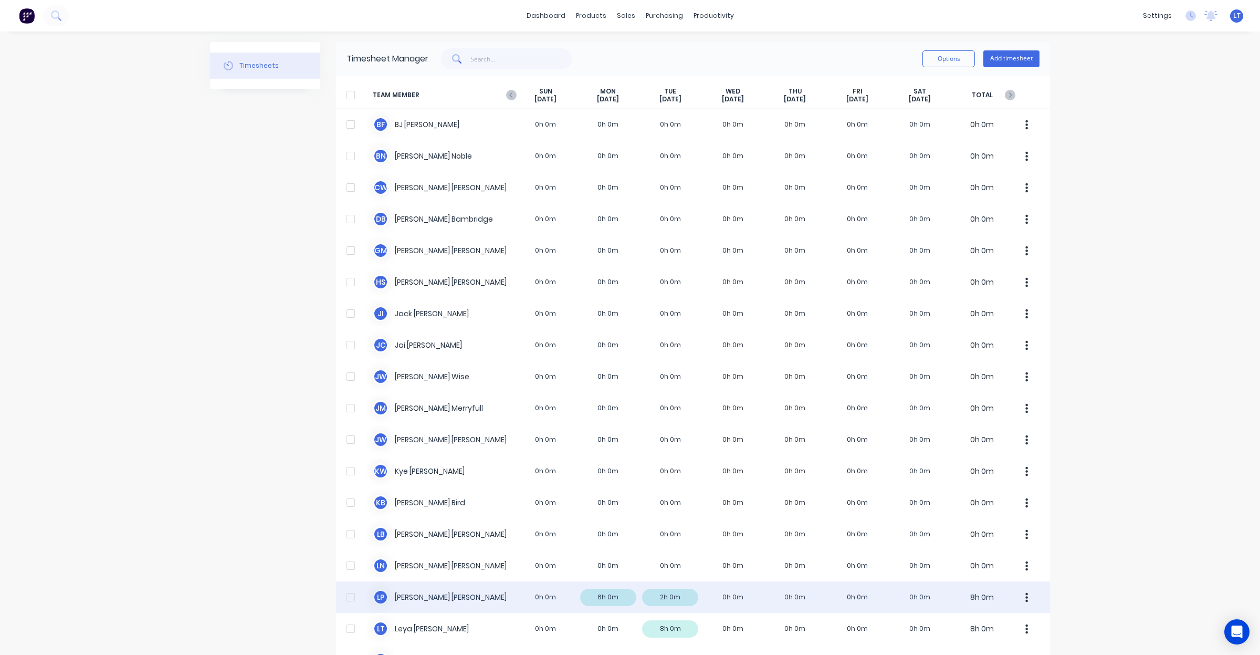
click at [1018, 595] on button "button" at bounding box center [1027, 597] width 22 height 21
click at [1004, 623] on div "Approve" at bounding box center [987, 626] width 81 height 15
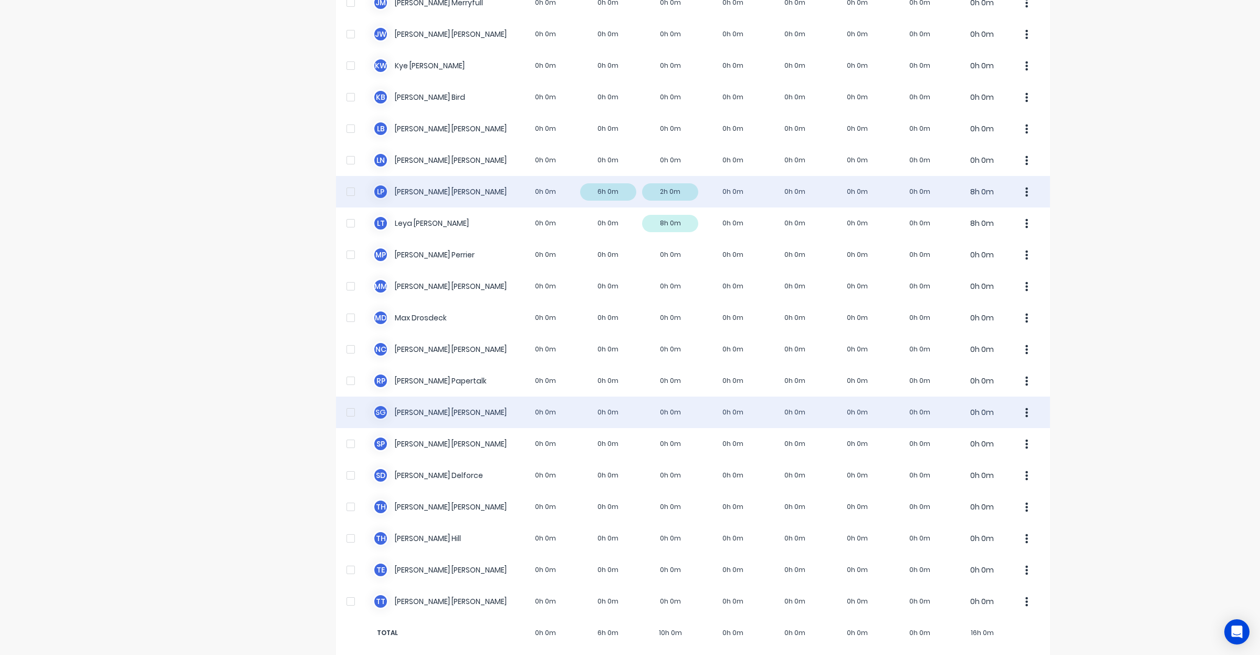
scroll to position [416, 0]
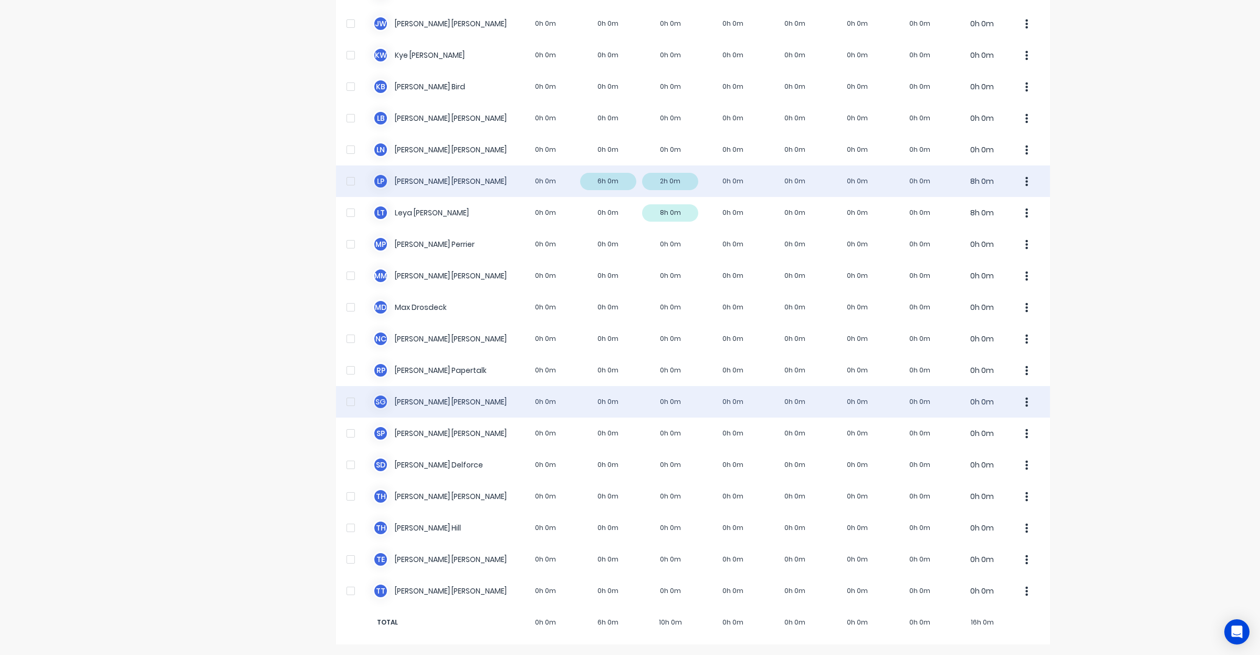
click at [547, 405] on div "S G [PERSON_NAME] 0h 0m 0h 0m 0h 0m 0h 0m 0h 0m 0h 0m 0h 0m 0h 0m" at bounding box center [693, 402] width 714 height 32
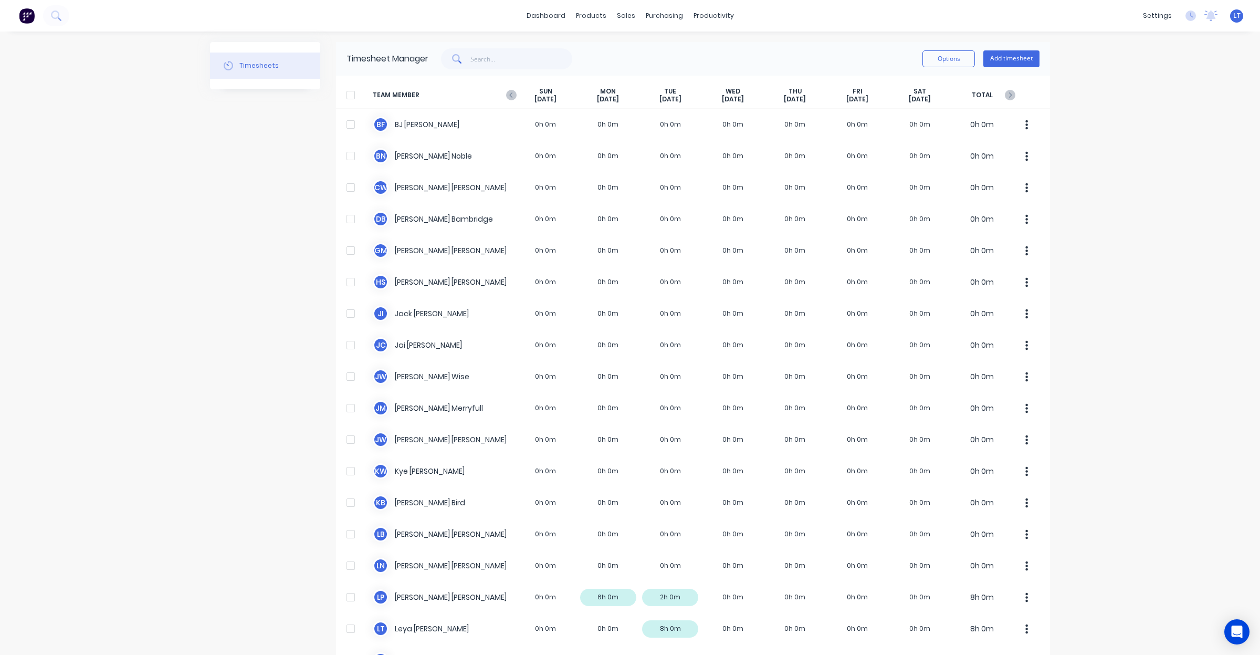
click at [1002, 68] on div "Options Add timesheet" at bounding box center [981, 58] width 117 height 21
click at [1002, 61] on button "Add timesheet" at bounding box center [1012, 58] width 56 height 17
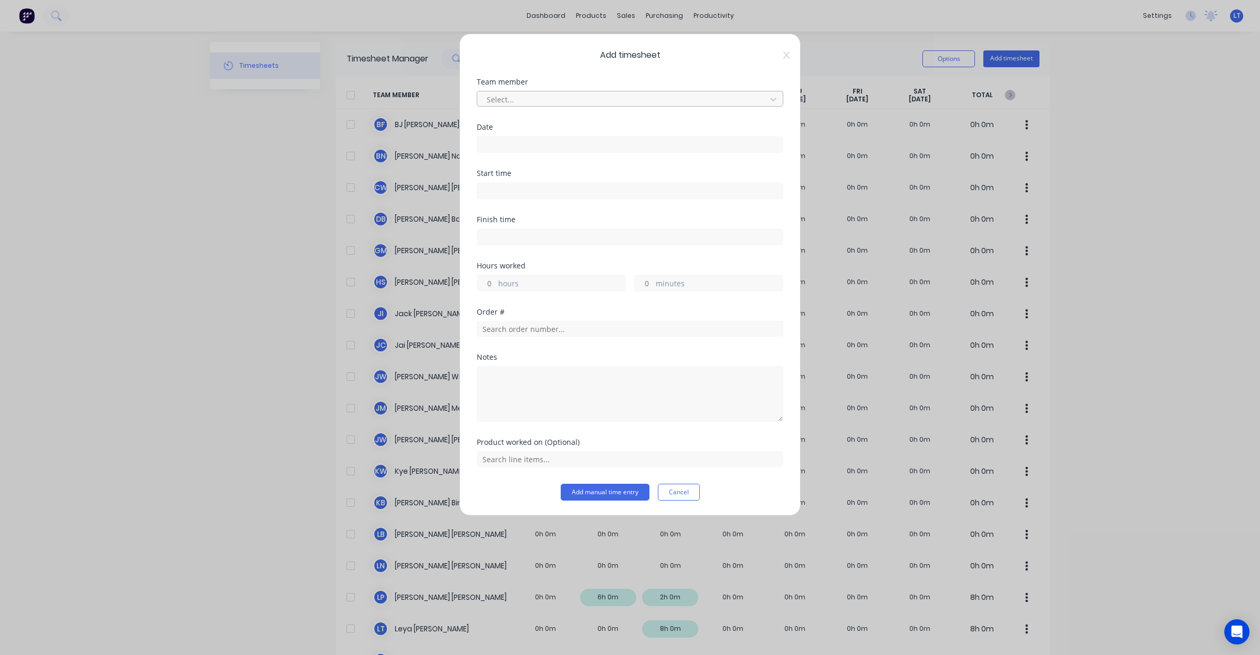
click at [537, 100] on div at bounding box center [623, 99] width 275 height 13
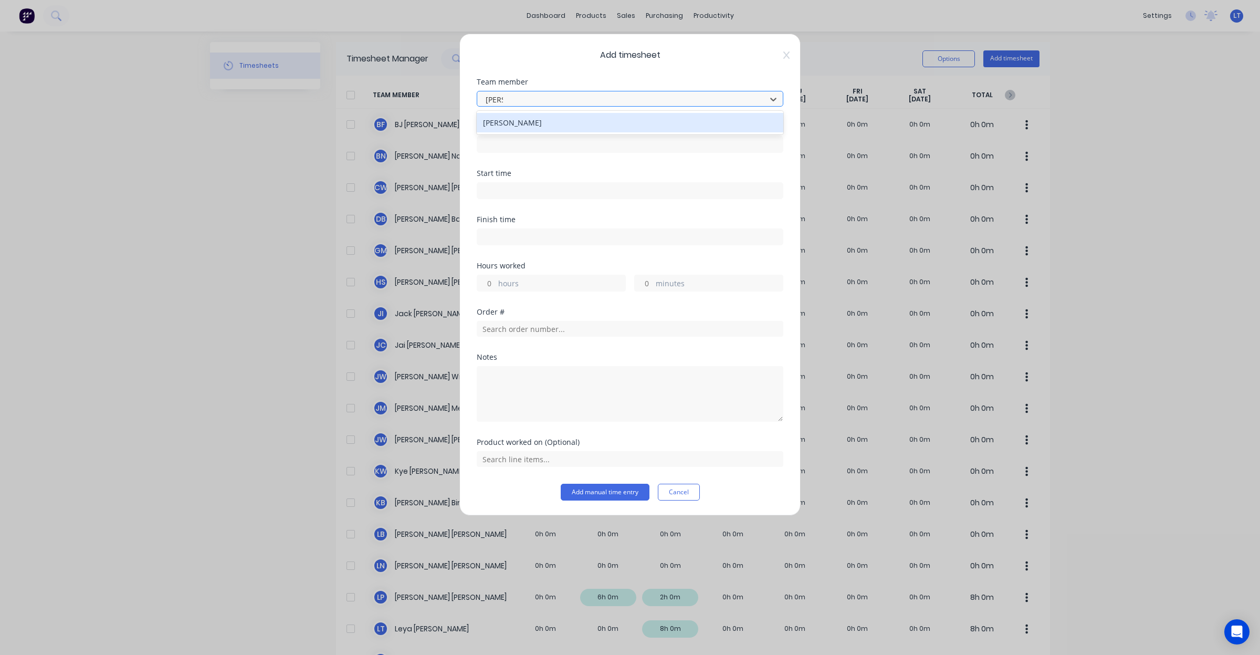
type input "sarah"
click at [537, 127] on div "Sarah Goldsmith" at bounding box center [630, 122] width 307 height 19
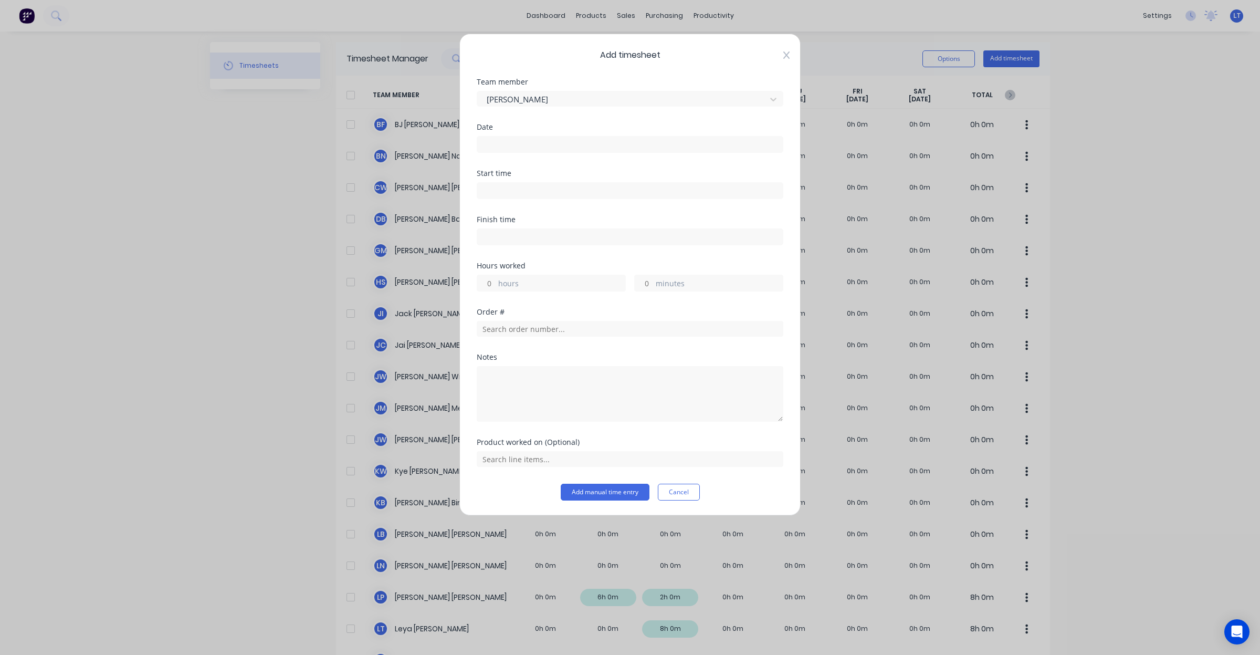
click at [785, 55] on icon at bounding box center [787, 55] width 6 height 8
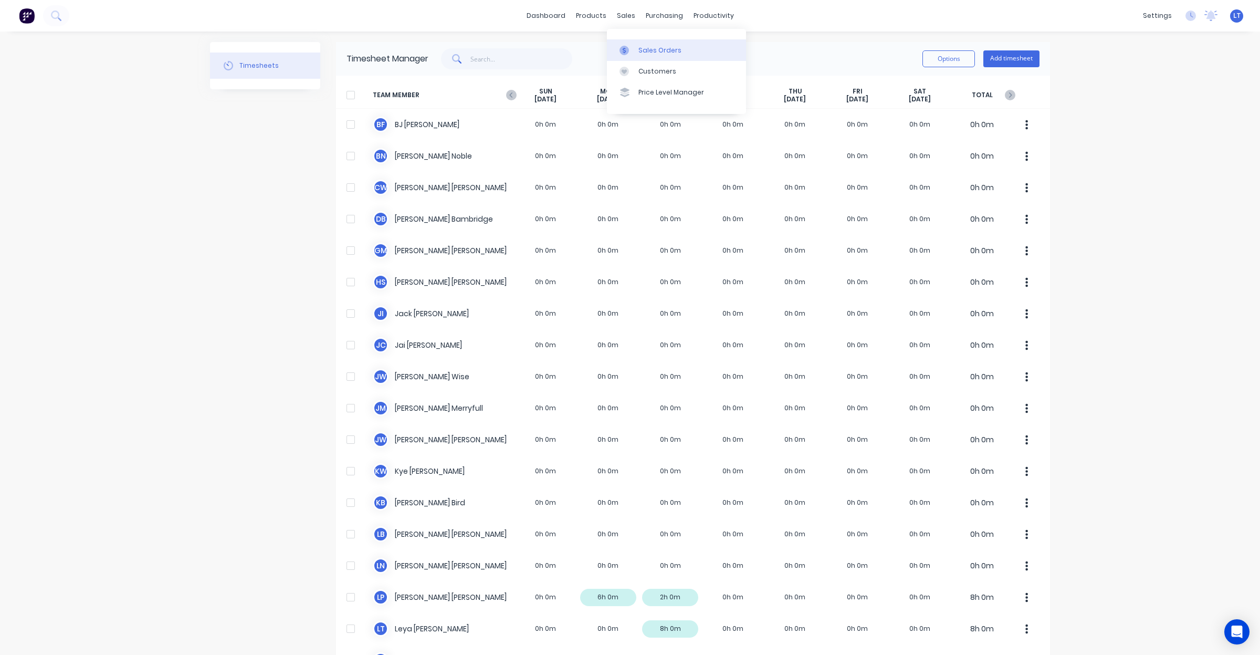
click at [629, 39] on link "Sales Orders" at bounding box center [676, 49] width 139 height 21
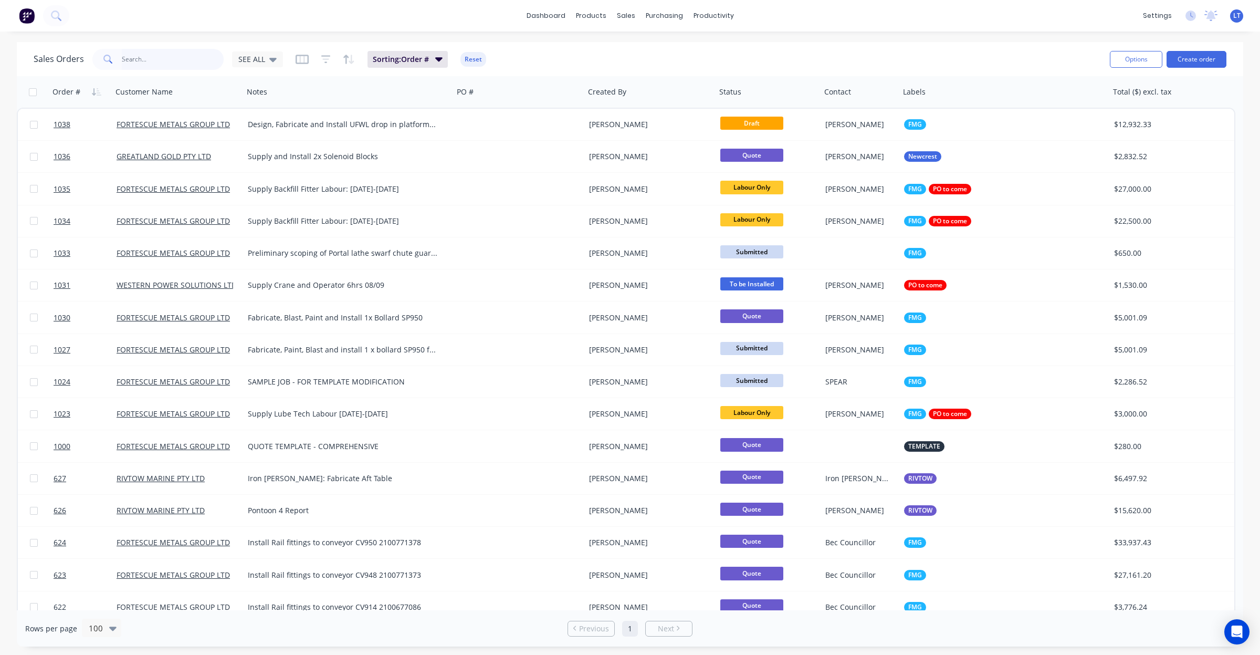
click at [153, 57] on input "text" at bounding box center [173, 59] width 102 height 21
type input "612"
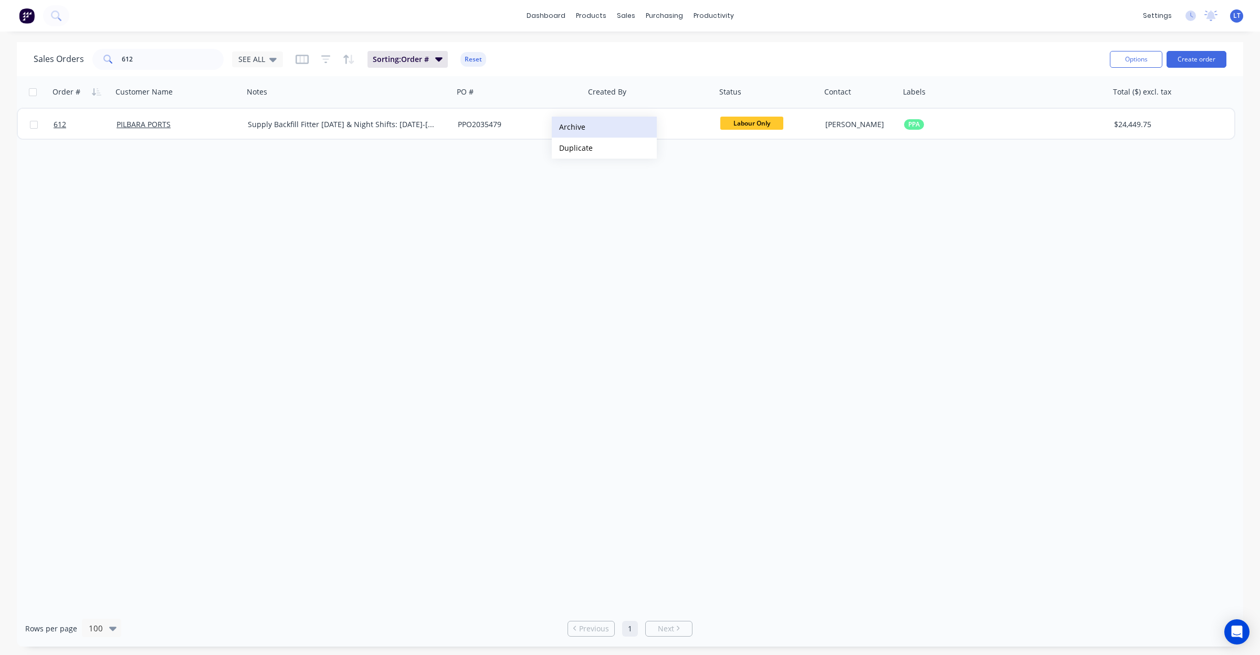
click at [593, 132] on button "Archive" at bounding box center [604, 127] width 105 height 21
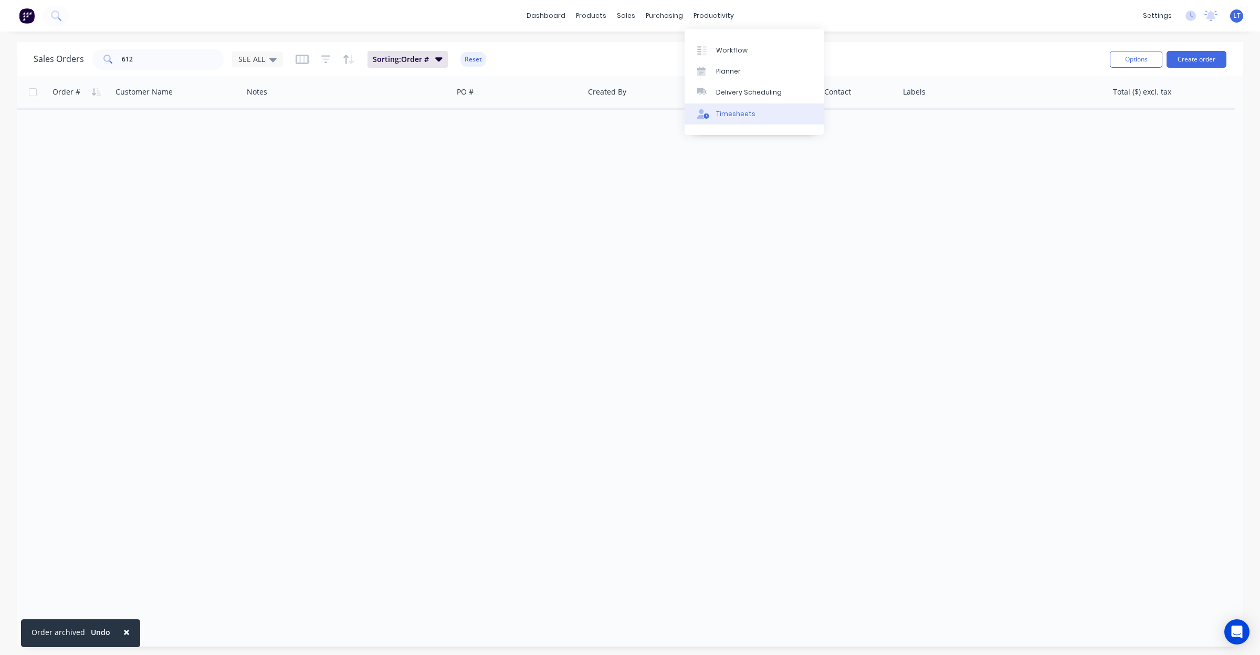
click at [746, 116] on div "Timesheets" at bounding box center [735, 113] width 39 height 9
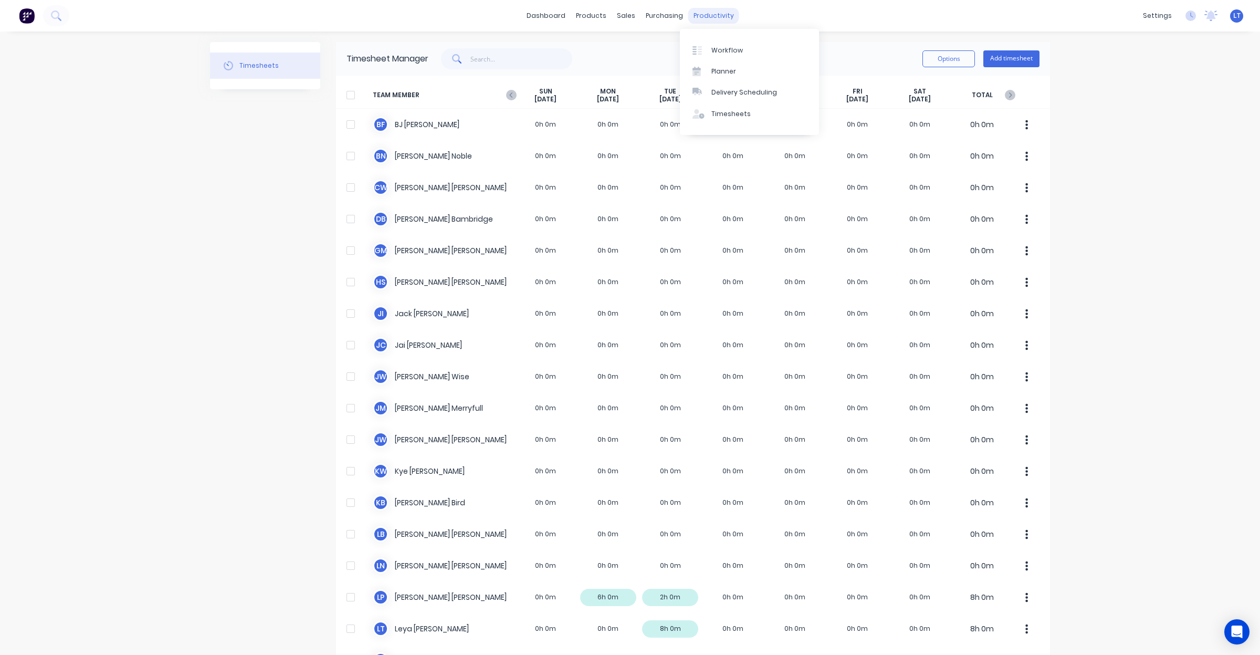
click at [704, 12] on div "productivity" at bounding box center [714, 16] width 51 height 16
click at [725, 116] on div "Timesheets" at bounding box center [731, 113] width 39 height 9
click at [639, 49] on div "Sales Orders" at bounding box center [660, 50] width 43 height 9
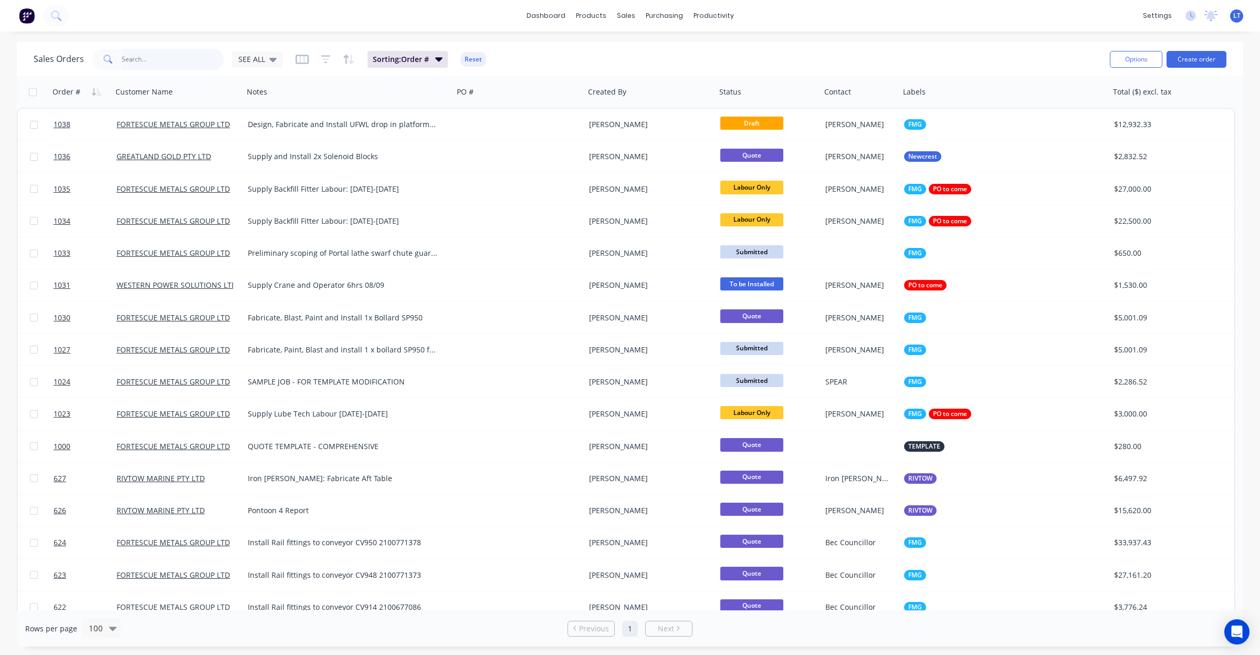
click at [176, 58] on input "text" at bounding box center [173, 59] width 102 height 21
type input "591"
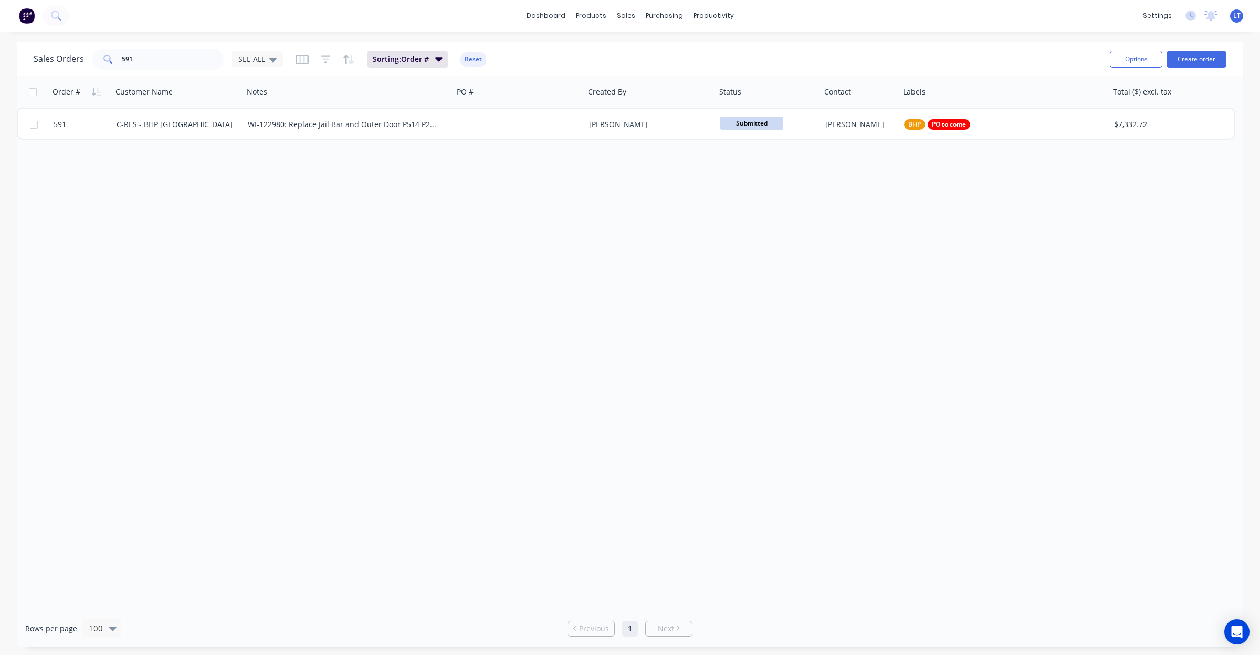
click at [520, 177] on div "Order # Customer Name Notes PO # Created By Status Contact Labels Total ($) exc…" at bounding box center [630, 343] width 1227 height 534
drag, startPoint x: 520, startPoint y: 177, endPoint x: 460, endPoint y: 173, distance: 60.5
click at [460, 173] on div "Order # Customer Name Notes PO # Created By Status Contact Labels Total ($) exc…" at bounding box center [630, 343] width 1227 height 534
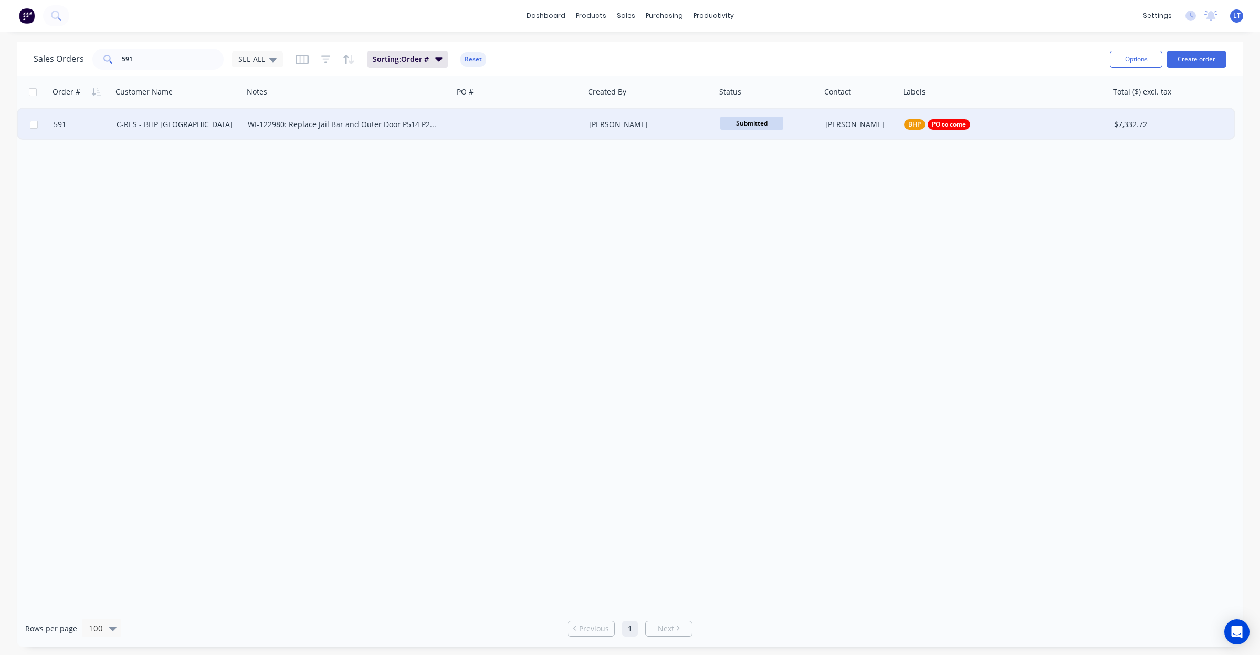
click at [594, 127] on div "[PERSON_NAME]" at bounding box center [647, 124] width 117 height 11
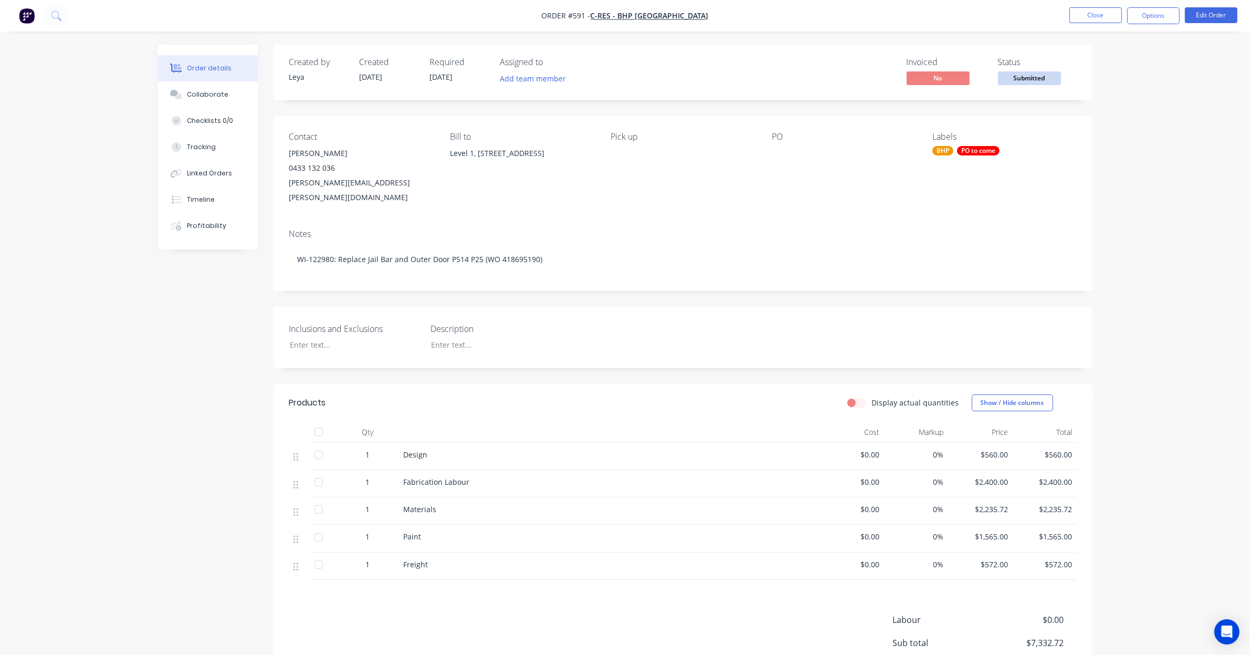
click at [972, 152] on div "PO to come" at bounding box center [978, 150] width 43 height 9
click at [949, 262] on div at bounding box center [951, 263] width 21 height 21
click at [933, 80] on span "No" at bounding box center [938, 77] width 63 height 13
click at [1020, 77] on span "Submitted" at bounding box center [1029, 77] width 63 height 13
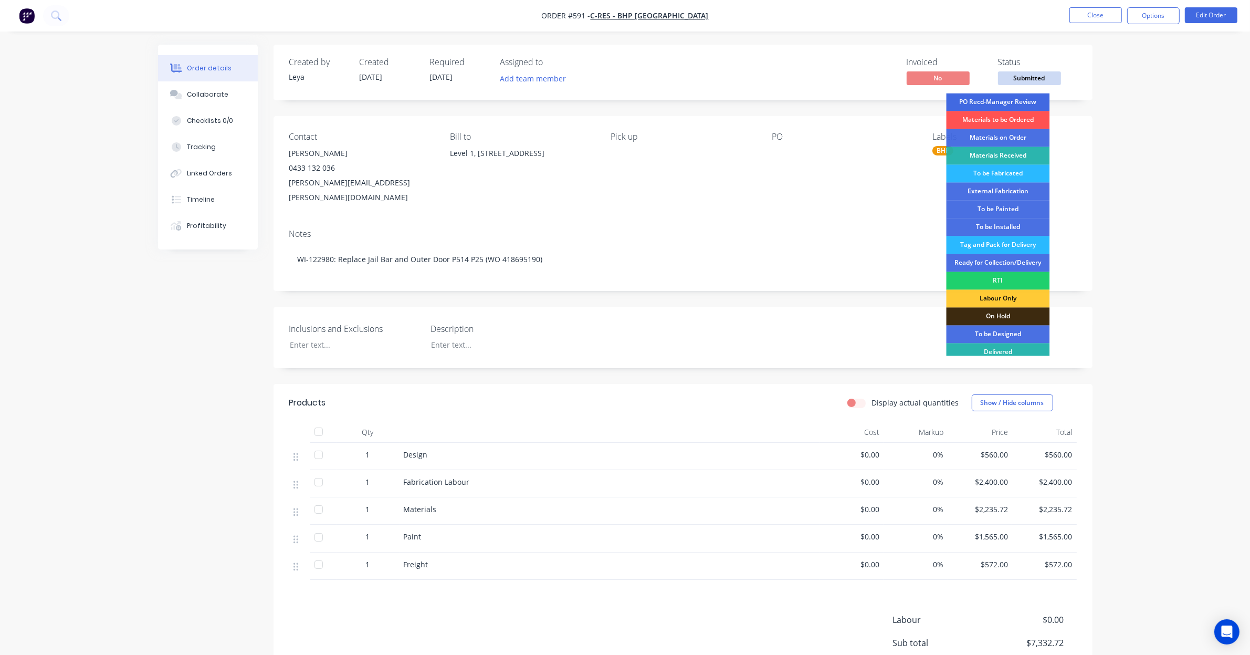
click at [1016, 105] on div "PO Recd-Manager Review" at bounding box center [998, 102] width 103 height 18
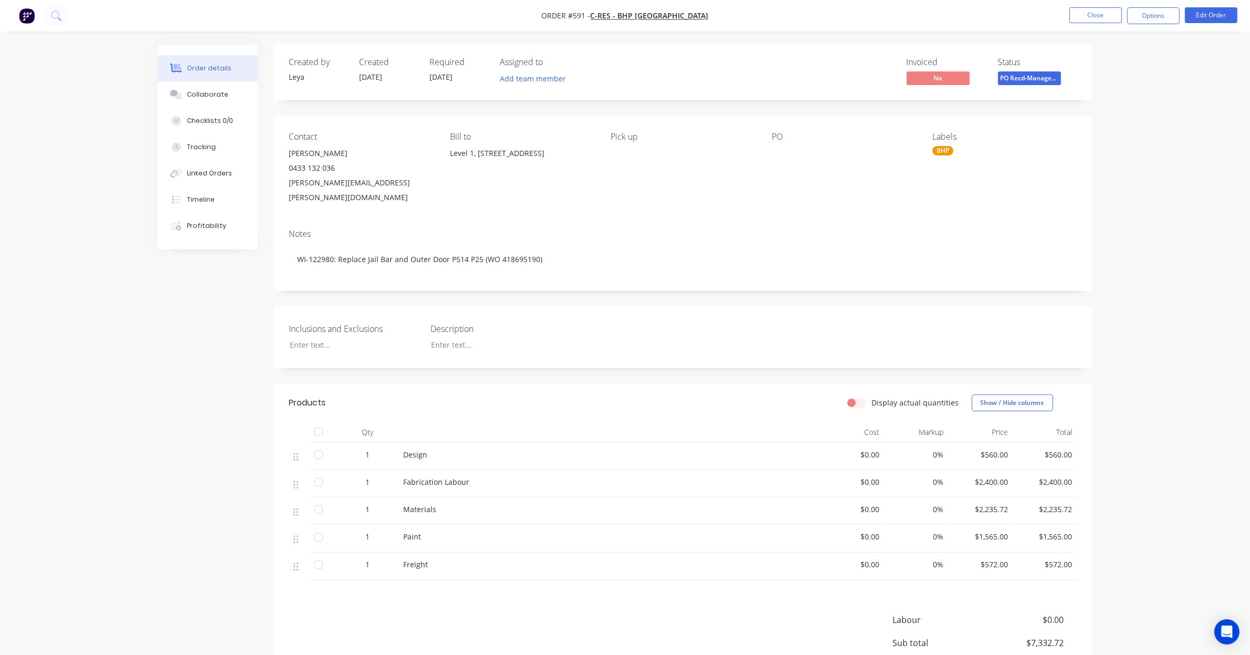
click at [777, 152] on div at bounding box center [837, 153] width 131 height 15
click at [1191, 9] on button "Edit Order" at bounding box center [1211, 15] width 53 height 16
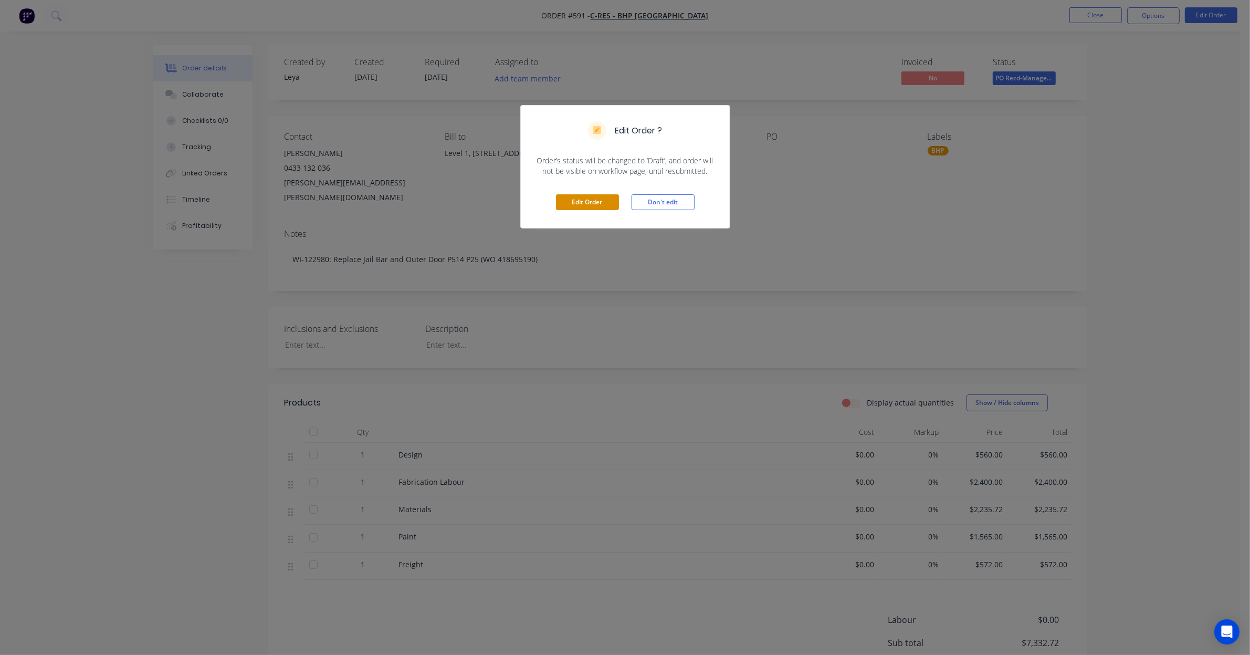
click at [591, 206] on button "Edit Order" at bounding box center [587, 202] width 63 height 16
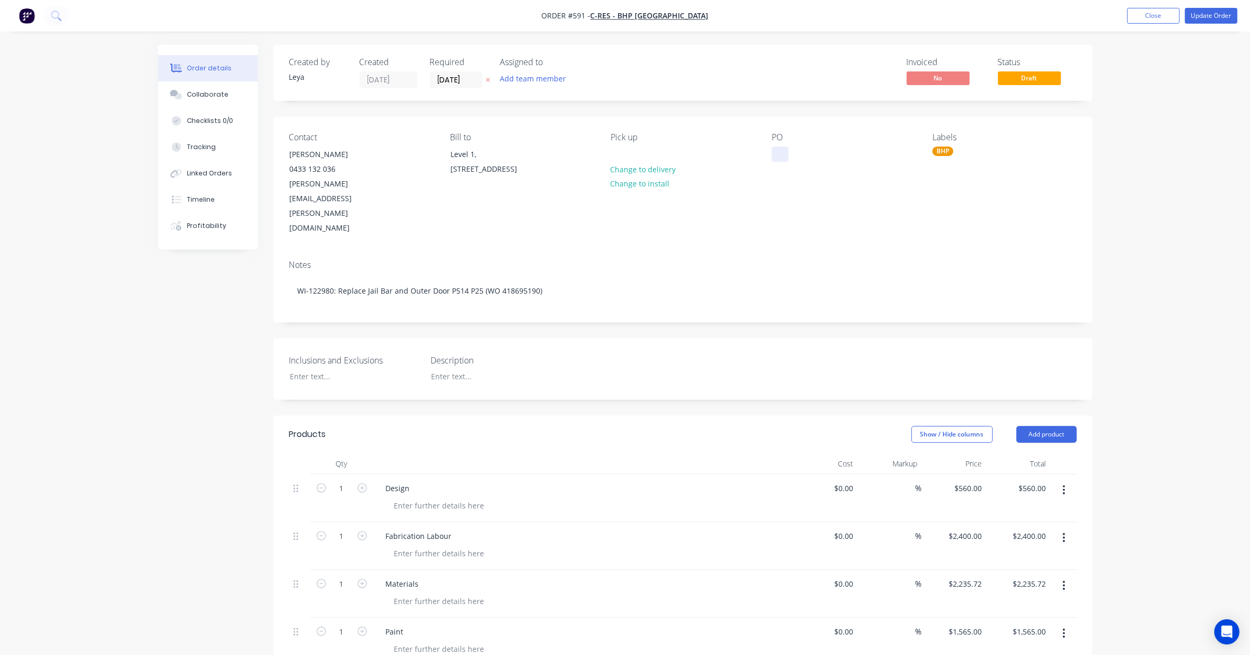
click at [781, 153] on div at bounding box center [780, 154] width 17 height 15
paste div
click at [208, 96] on div "Collaborate" at bounding box center [207, 94] width 41 height 9
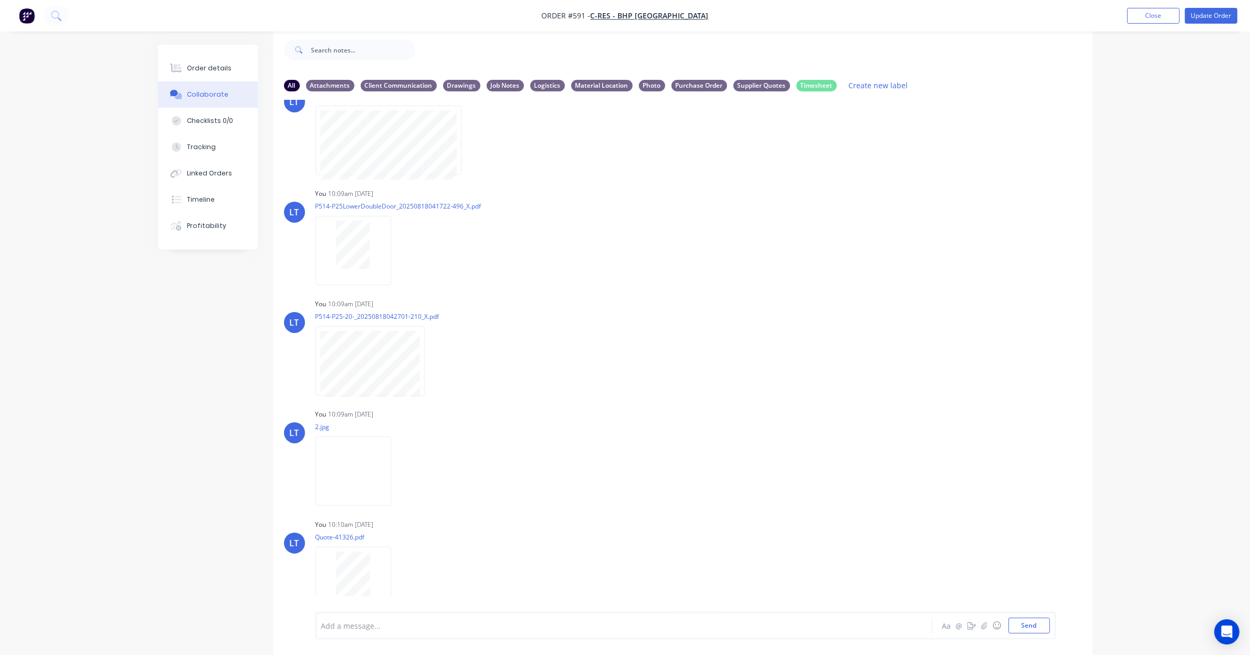
scroll to position [615, 0]
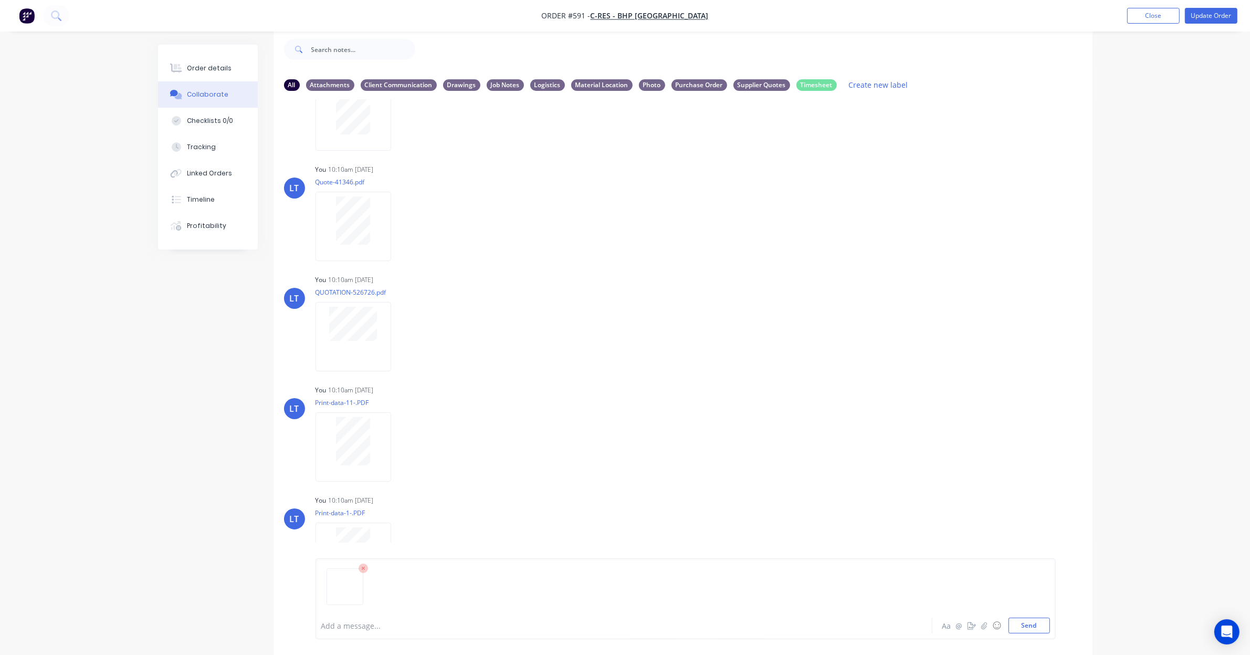
click at [1042, 633] on div "Add a message... Aa @ ☺ Send" at bounding box center [686, 598] width 741 height 81
click at [1035, 628] on button "Send" at bounding box center [1029, 626] width 41 height 16
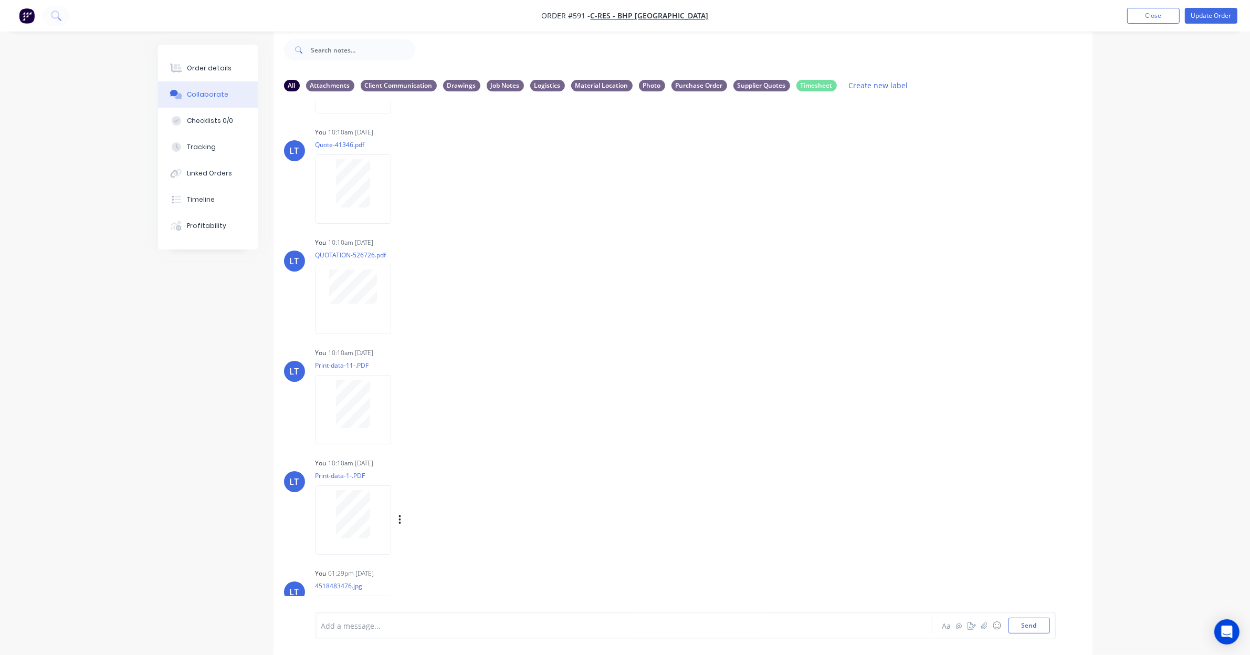
scroll to position [725, 0]
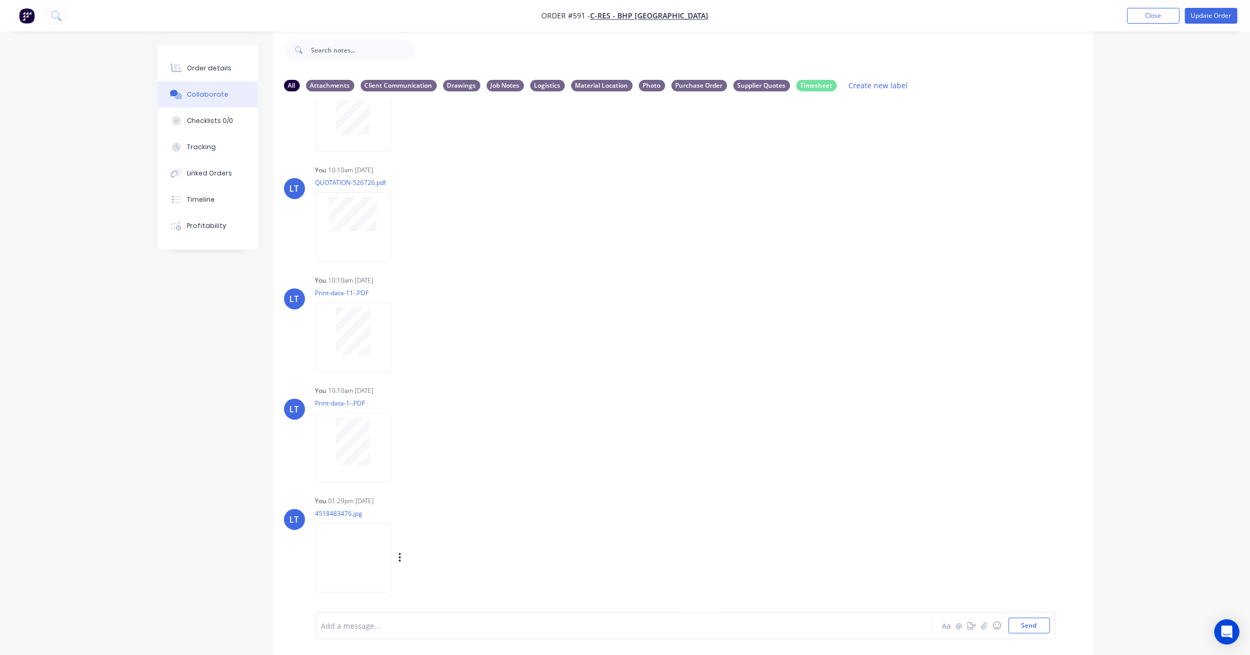
click at [423, 558] on div "Labels Download Delete" at bounding box center [454, 557] width 118 height 15
click at [401, 557] on icon "button" at bounding box center [400, 557] width 2 height 9
click at [451, 538] on button "Labels" at bounding box center [469, 536] width 118 height 24
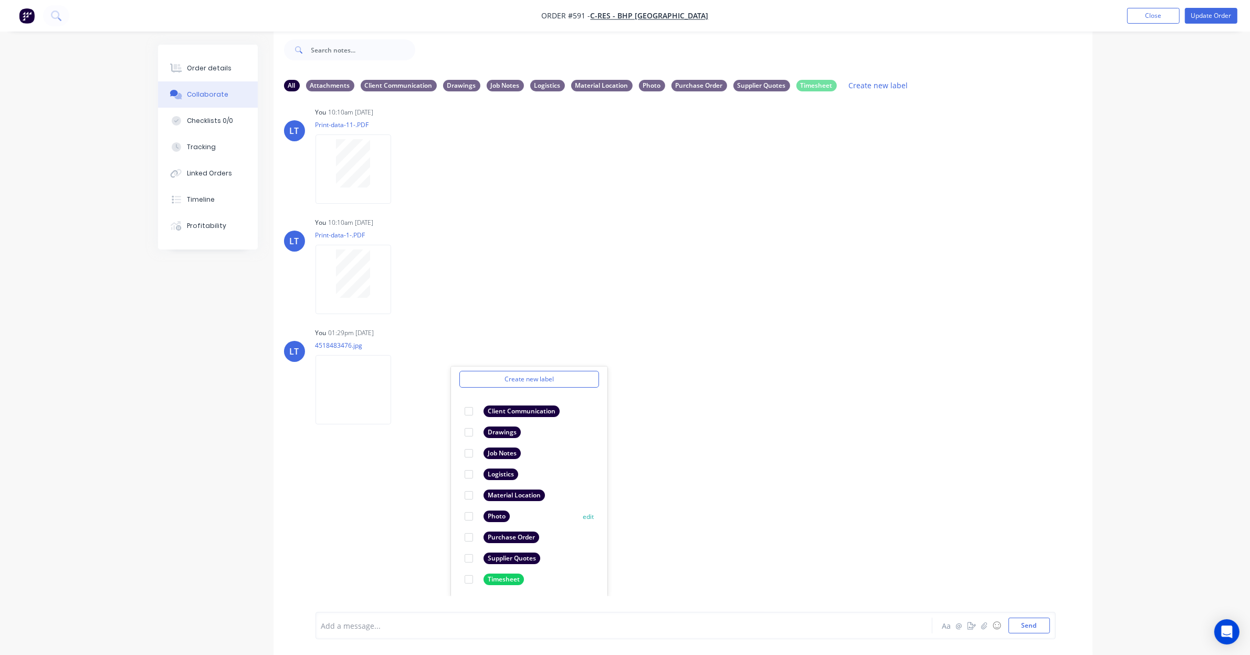
scroll to position [40, 0]
click at [470, 532] on div at bounding box center [468, 535] width 21 height 21
click at [741, 504] on div "LT You 10:09am [DATE] 1.jpg Labels Download Delete LT You 10:09am [DATE] 000-M-…" at bounding box center [683, 348] width 819 height 496
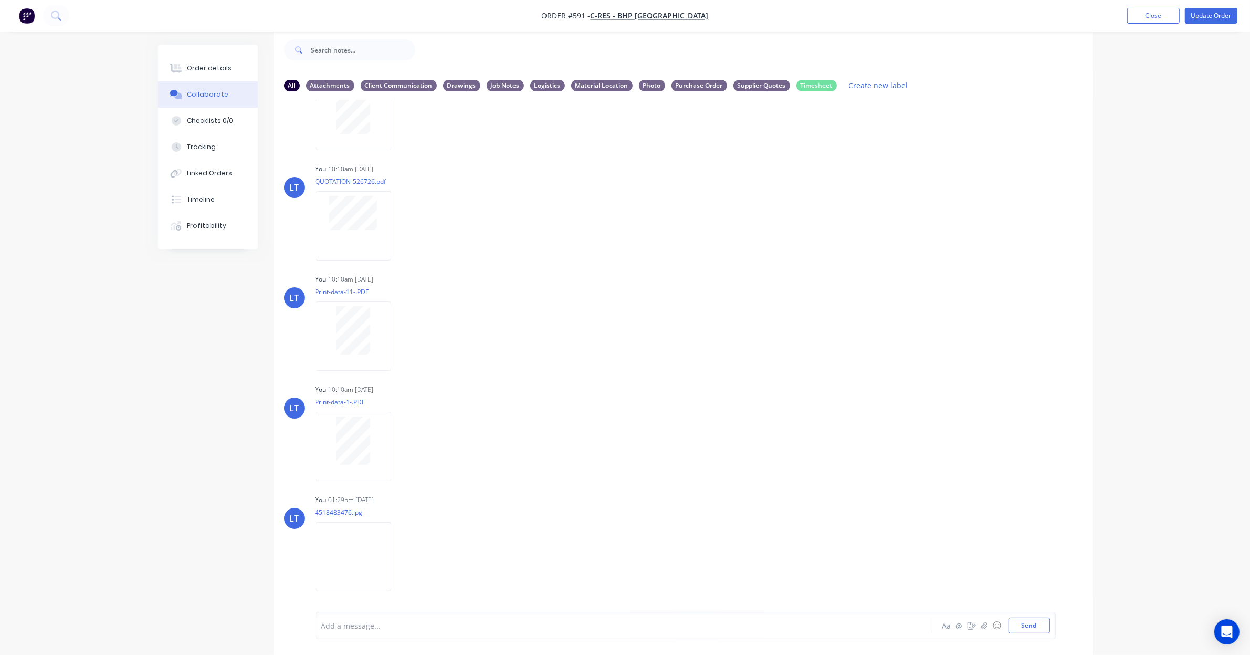
scroll to position [726, 0]
drag, startPoint x: 778, startPoint y: 476, endPoint x: 690, endPoint y: 472, distance: 88.9
click at [690, 472] on div "LT You 10:10am [DATE] Print-data-1-.PDF Labels Download Delete" at bounding box center [683, 429] width 819 height 95
click at [1162, 17] on button "Close" at bounding box center [1154, 16] width 53 height 16
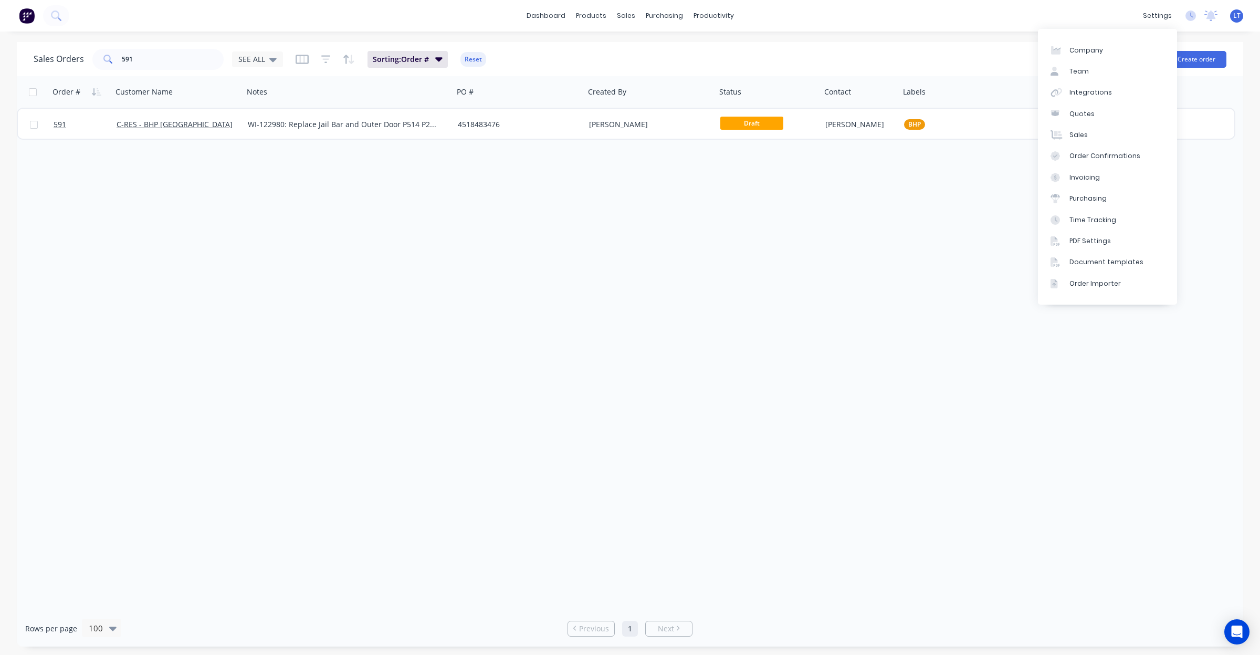
click at [951, 202] on div "Order # Customer Name Notes PO # Created By Status Contact Labels Total ($) exc…" at bounding box center [630, 343] width 1227 height 534
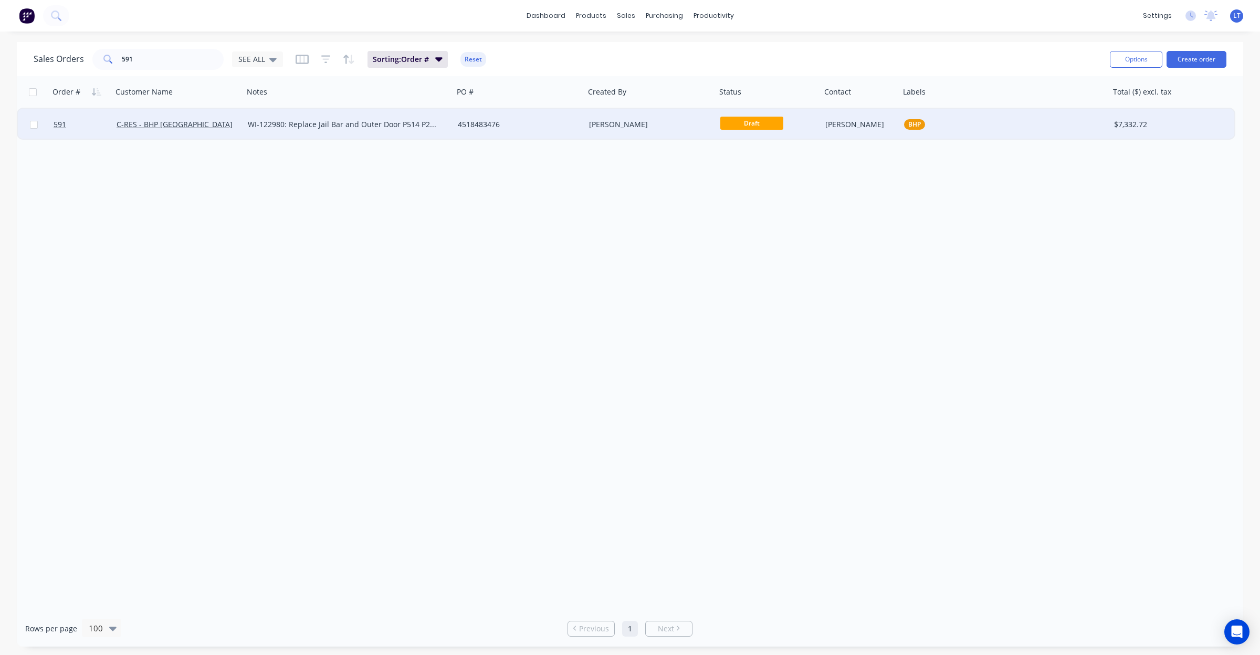
click at [860, 131] on div "[PERSON_NAME]" at bounding box center [860, 125] width 79 height 32
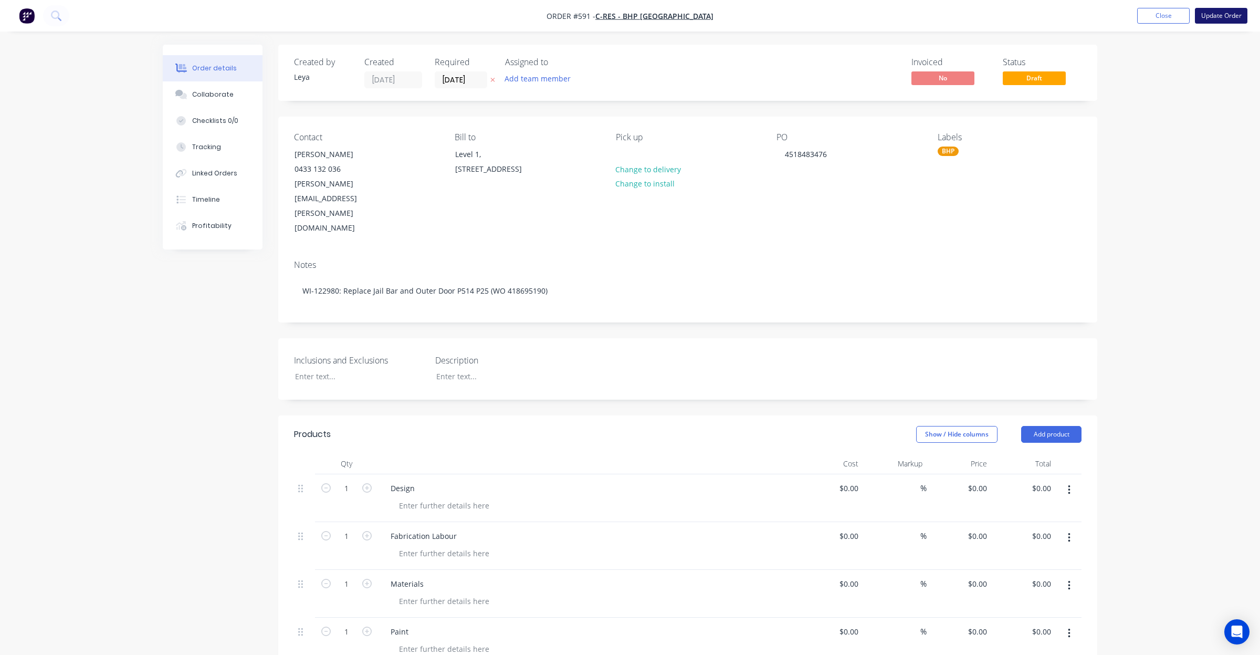
type input "$560.00"
type input "$2,400.00"
type input "$2,235.72"
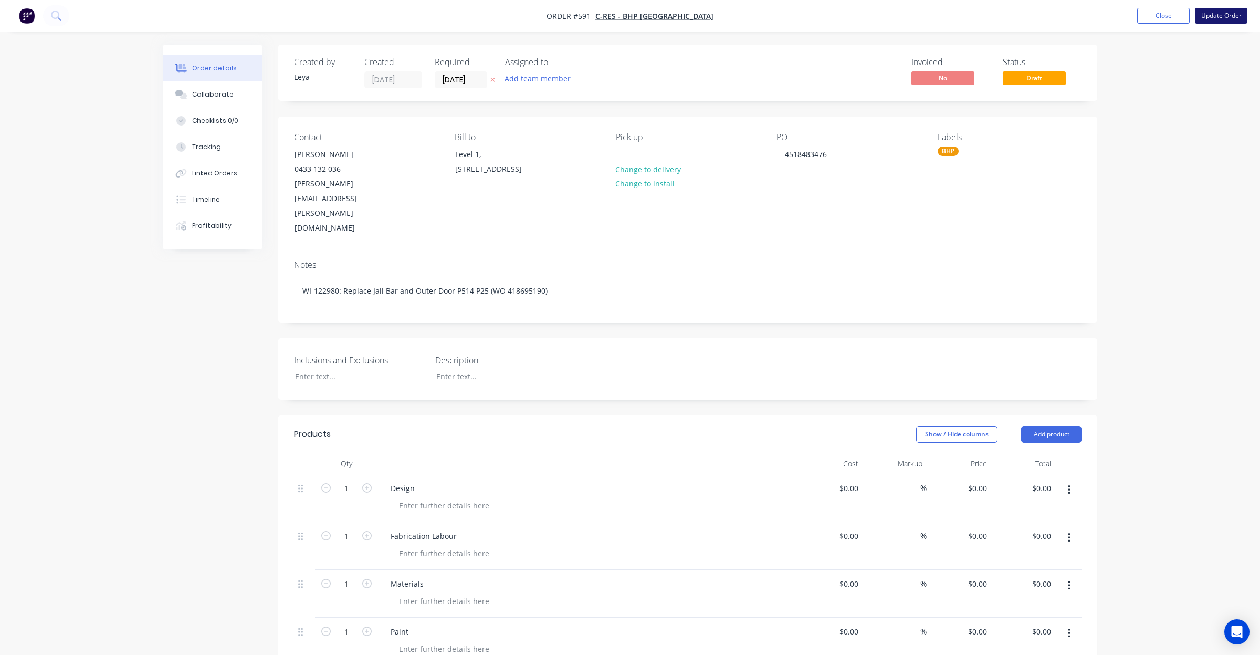
type input "$2,235.72"
type input "$1,565.00"
type input "$572.00"
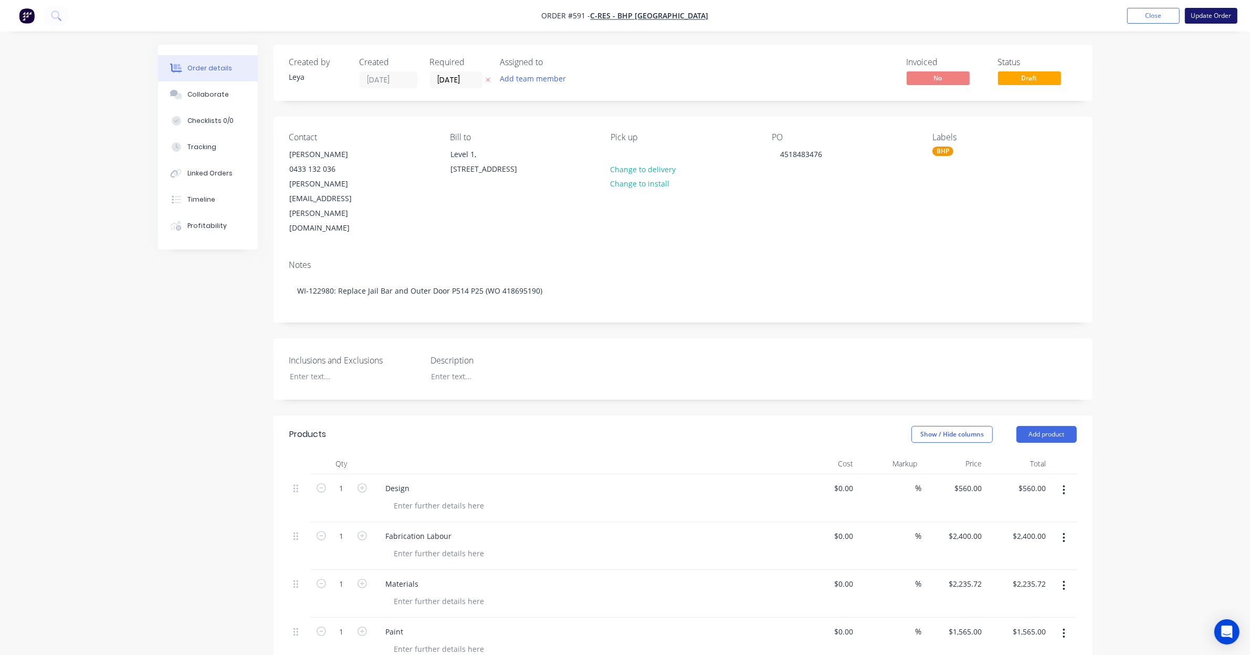
click at [1223, 15] on button "Update Order" at bounding box center [1211, 16] width 53 height 16
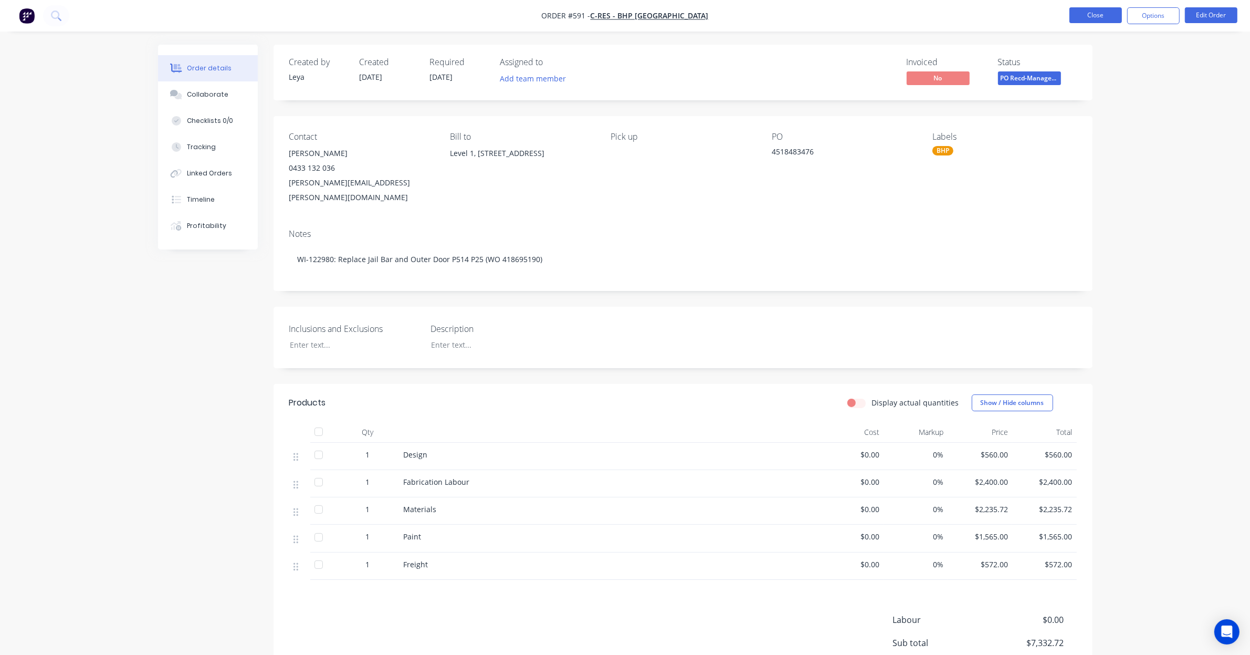
click at [1097, 11] on button "Close" at bounding box center [1096, 15] width 53 height 16
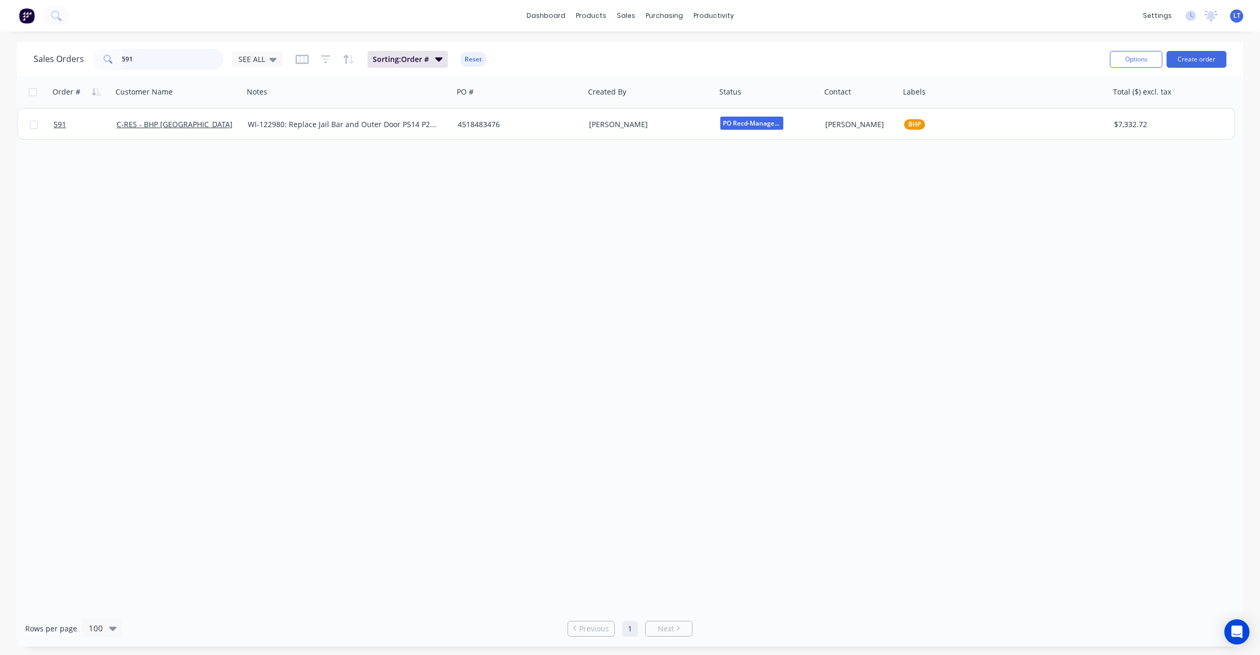
drag, startPoint x: 169, startPoint y: 64, endPoint x: 0, endPoint y: 45, distance: 170.1
click at [0, 45] on div "Sales Orders 591 SEE ALL Sorting: Order # Reset Options Create order Order # Cu…" at bounding box center [630, 344] width 1260 height 604
drag, startPoint x: 167, startPoint y: 53, endPoint x: 0, endPoint y: 37, distance: 167.8
click at [0, 37] on div "dashboard products sales purchasing productivity dashboard products Product Cat…" at bounding box center [630, 327] width 1260 height 655
type input "554"
